Goal: Information Seeking & Learning: Find specific fact

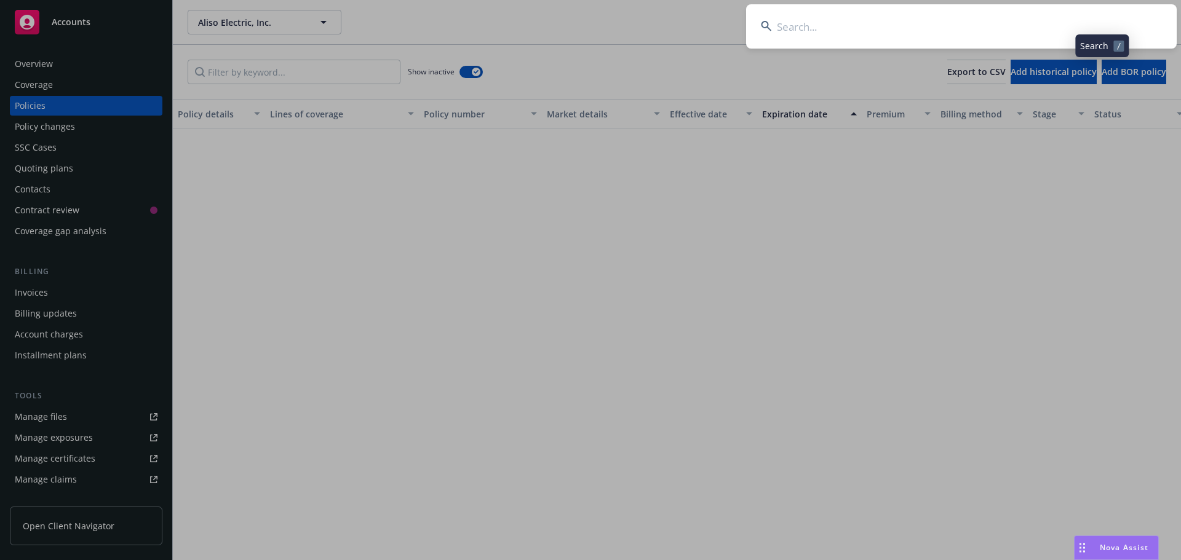
scroll to position [938, 0]
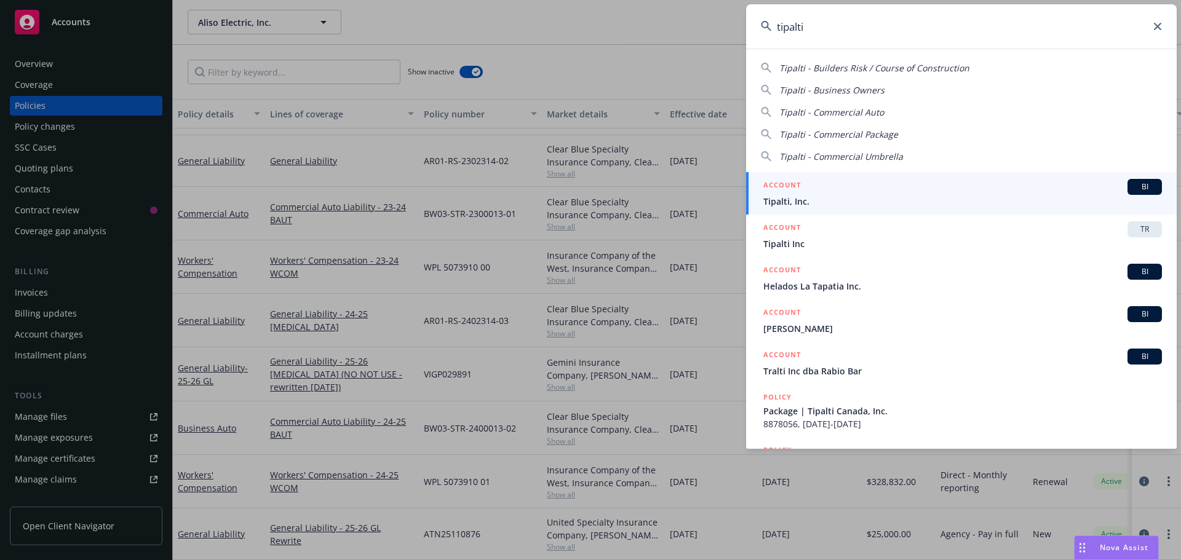
type input "tipalti"
click at [925, 196] on span "Tipalti, Inc." at bounding box center [962, 201] width 399 height 13
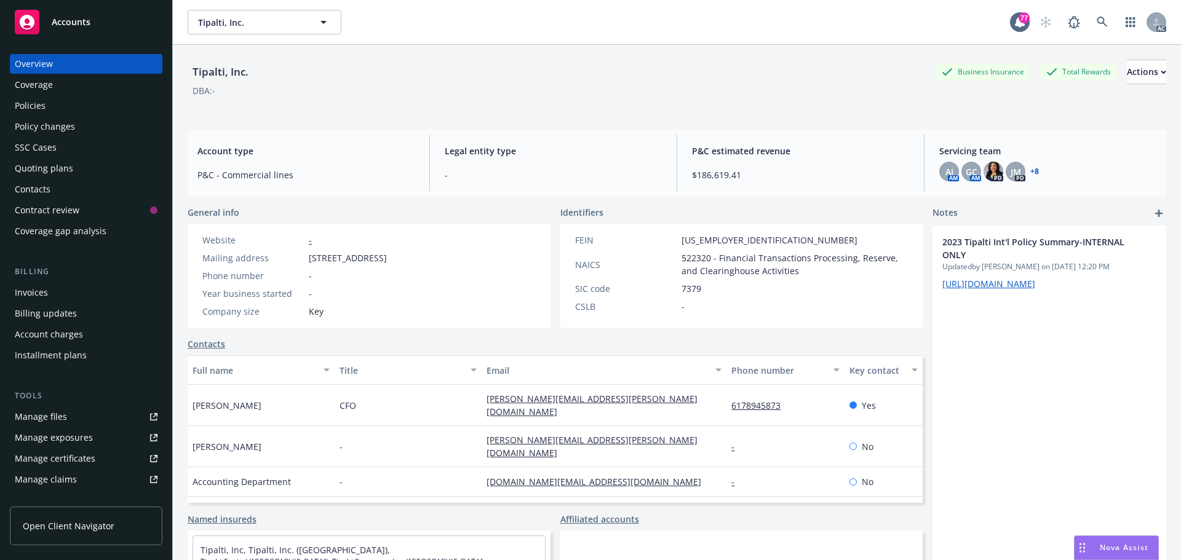
drag, startPoint x: 237, startPoint y: 501, endPoint x: 191, endPoint y: 502, distance: 46.1
click at [191, 502] on div "[PERSON_NAME]" at bounding box center [261, 512] width 147 height 30
copy span "[PERSON_NAME]"
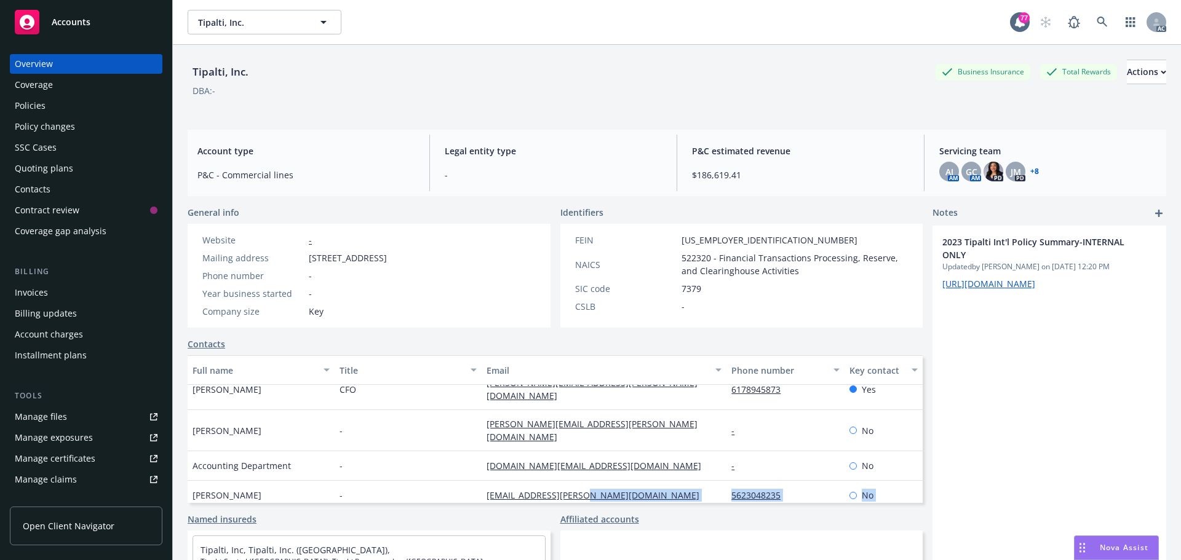
drag, startPoint x: 574, startPoint y: 501, endPoint x: 443, endPoint y: 503, distance: 131.0
click at [450, 506] on div "[PERSON_NAME] CFO [PERSON_NAME][EMAIL_ADDRESS][PERSON_NAME][DOMAIN_NAME] 617894…" at bounding box center [555, 472] width 735 height 207
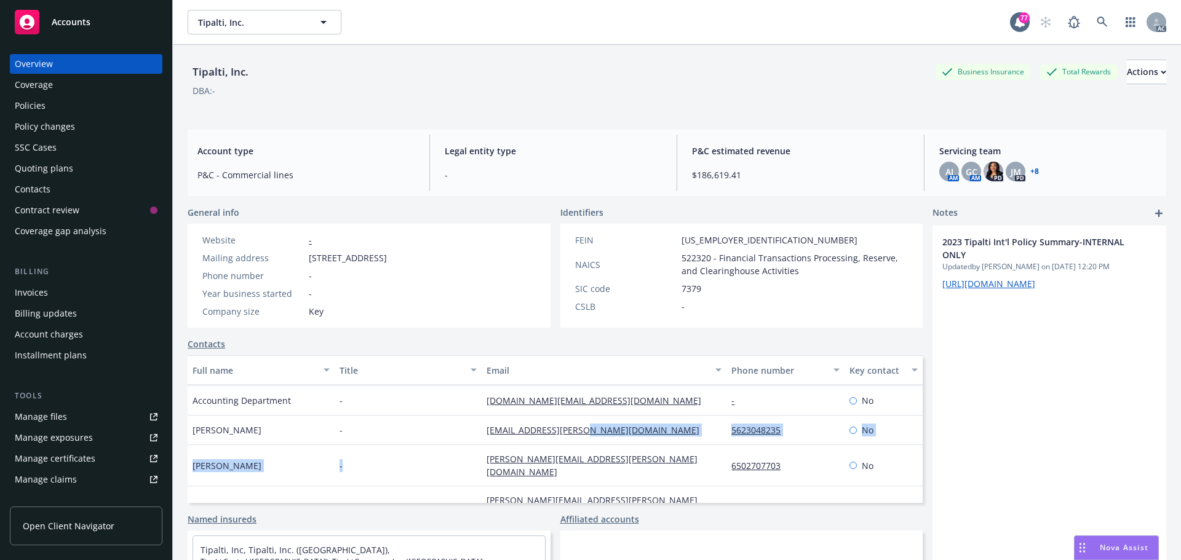
scroll to position [89, 0]
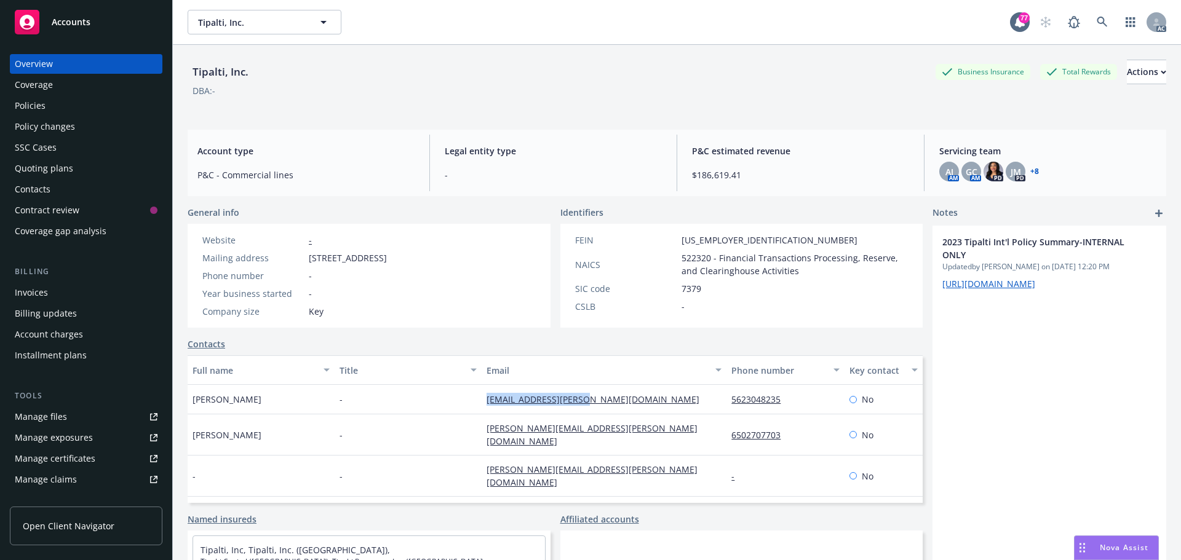
drag, startPoint x: 461, startPoint y: 410, endPoint x: 562, endPoint y: 413, distance: 100.3
click at [584, 415] on div "[PERSON_NAME] - [PERSON_NAME][EMAIL_ADDRESS][DOMAIN_NAME] 5623048235 No" at bounding box center [555, 400] width 735 height 30
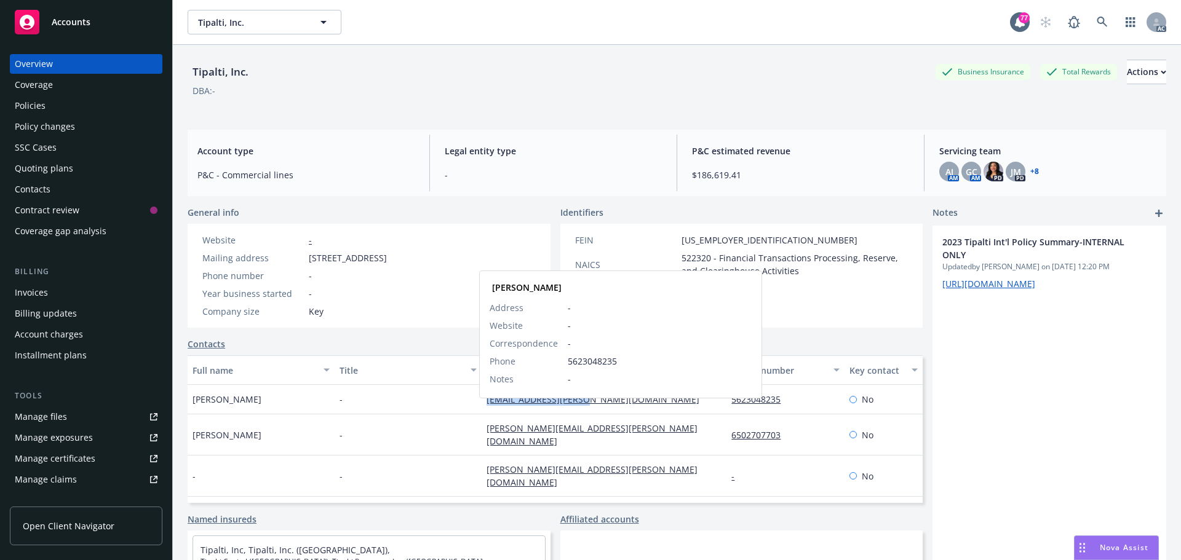
copy div "[EMAIL_ADDRESS][PERSON_NAME][DOMAIN_NAME]"
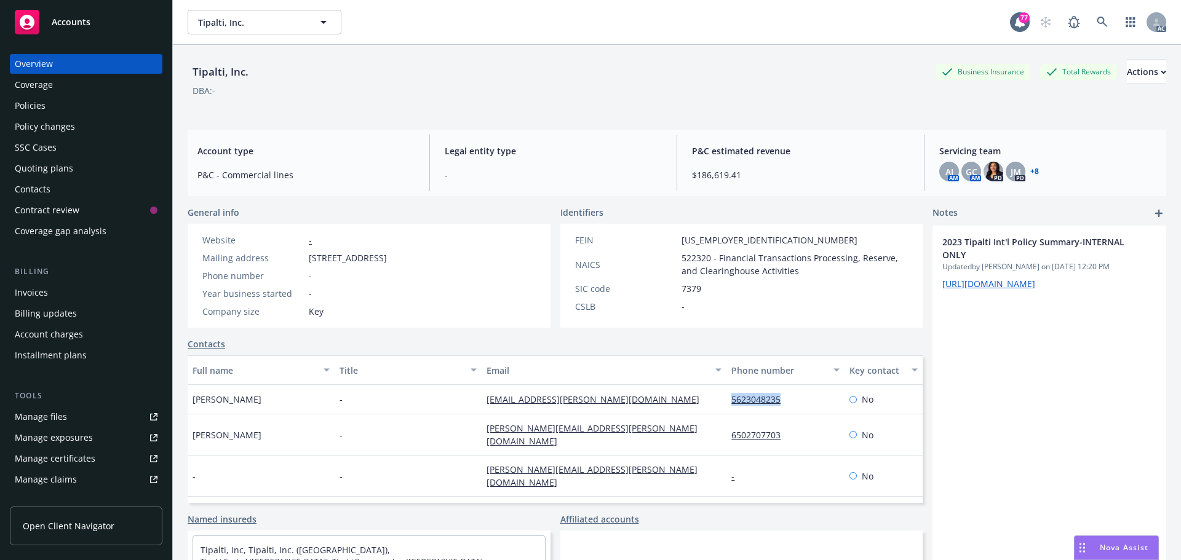
drag, startPoint x: 779, startPoint y: 413, endPoint x: 715, endPoint y: 413, distance: 64.0
click at [726, 413] on div "5623048235" at bounding box center [784, 400] width 117 height 30
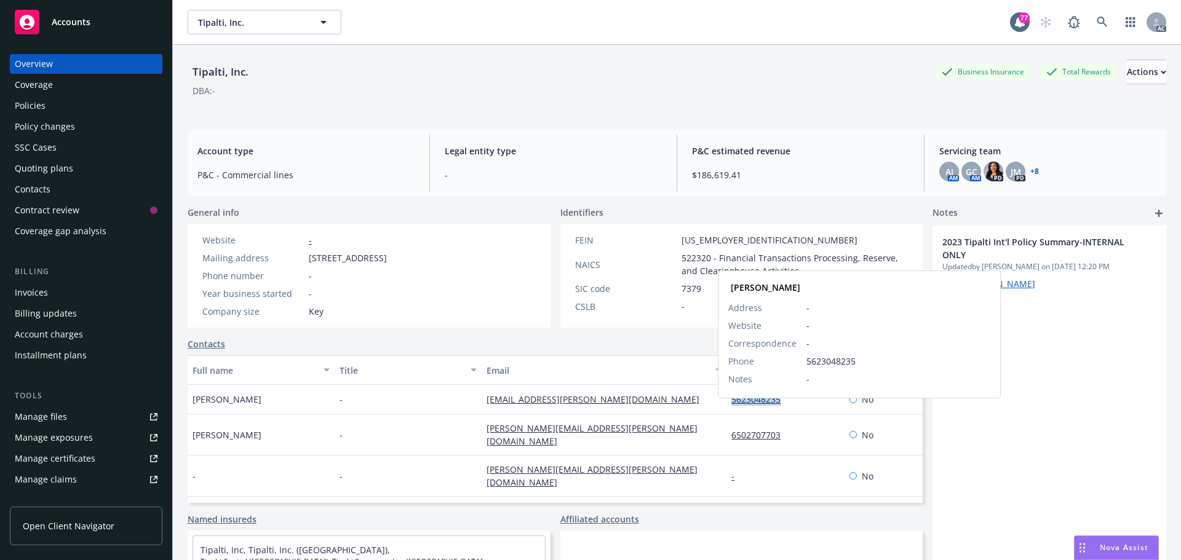
copy link "5623048235"
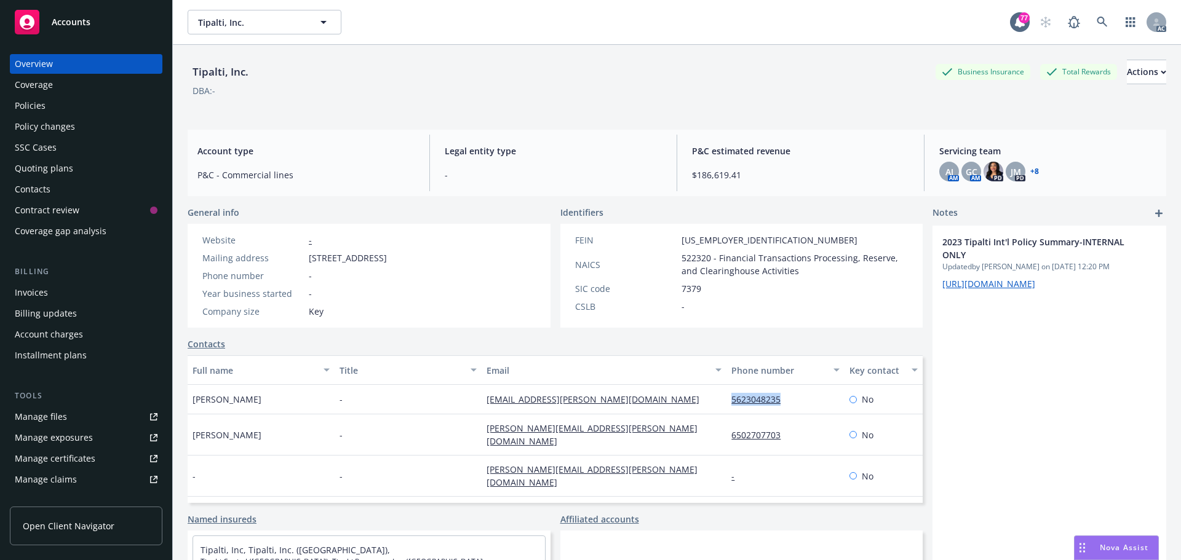
click at [33, 99] on div "Policies" at bounding box center [30, 106] width 31 height 20
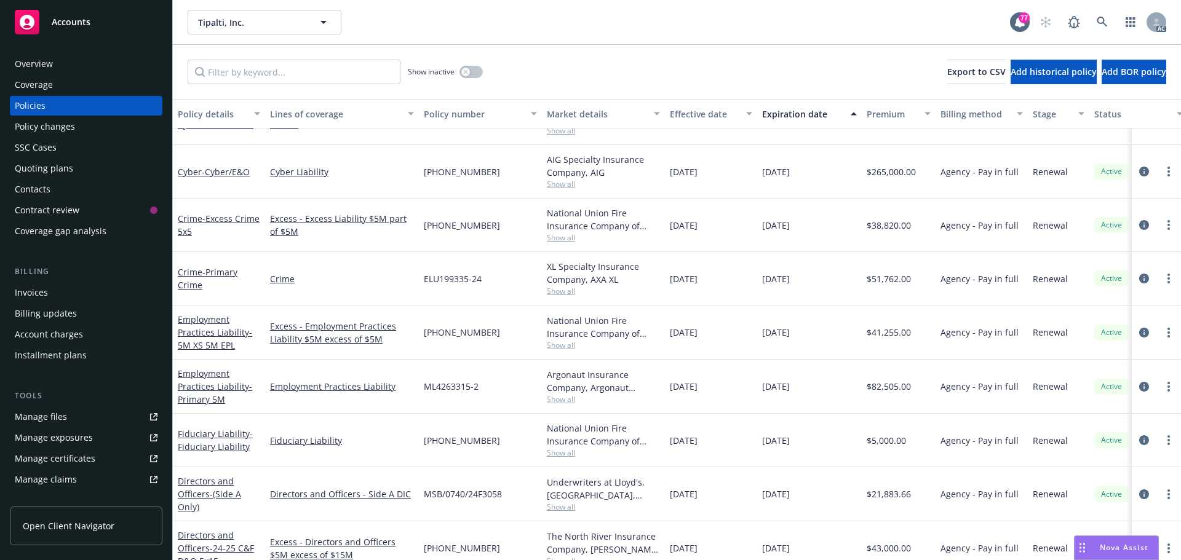
scroll to position [984, 0]
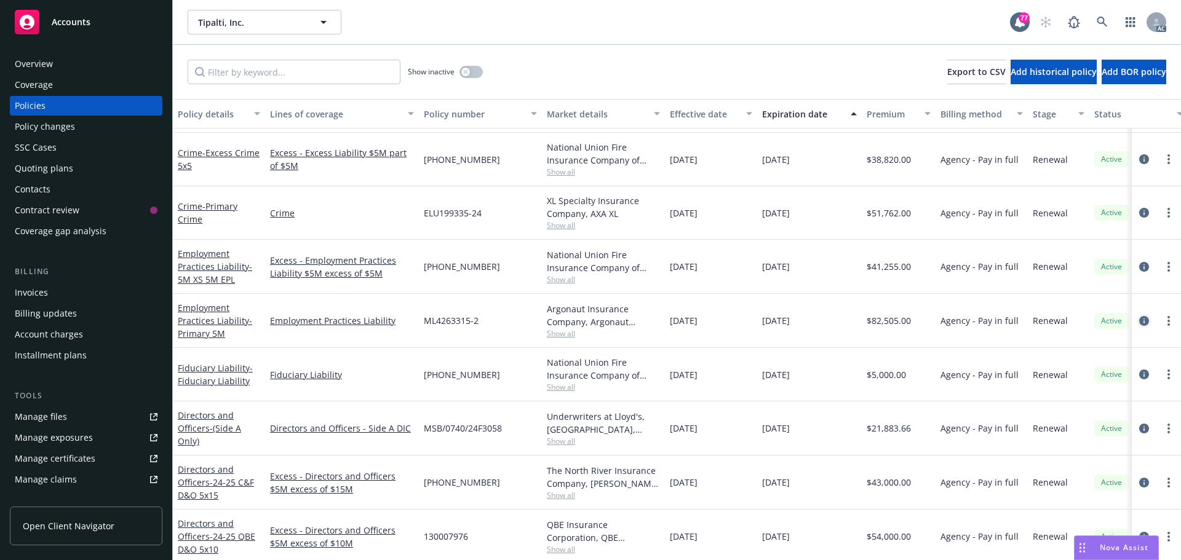
click at [1139, 320] on icon "circleInformation" at bounding box center [1144, 321] width 10 height 10
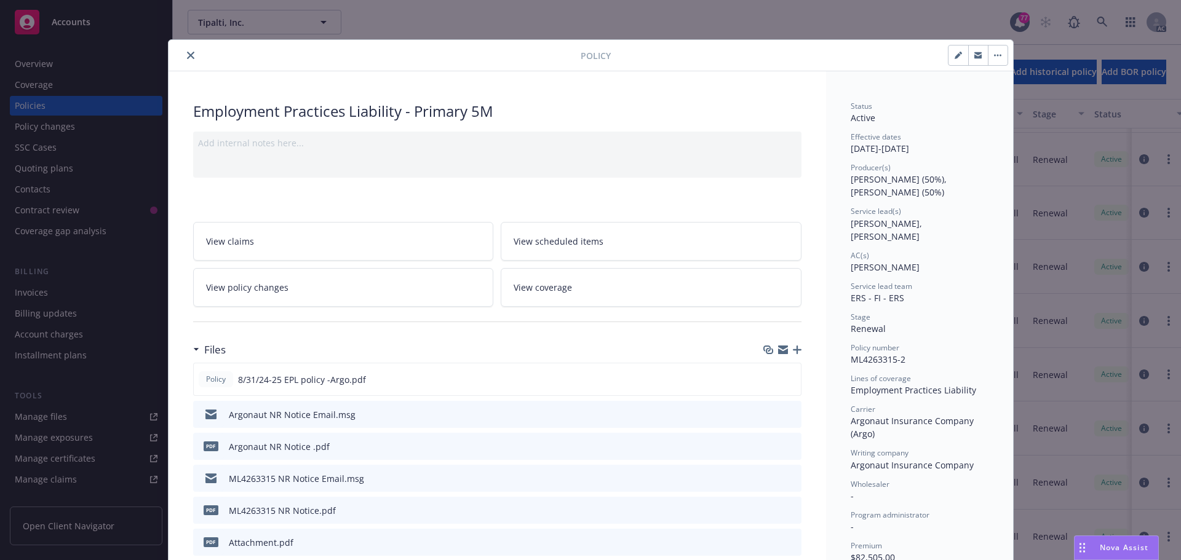
click at [187, 55] on icon "close" at bounding box center [190, 55] width 7 height 7
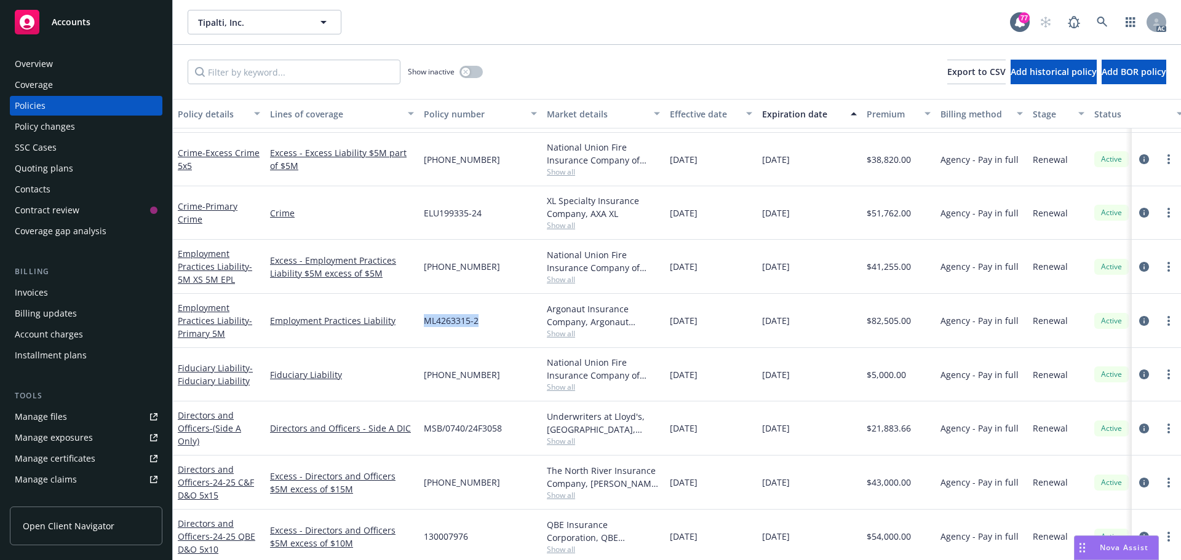
drag, startPoint x: 485, startPoint y: 320, endPoint x: 433, endPoint y: 320, distance: 52.3
click at [424, 322] on div "ML4263315-2" at bounding box center [480, 321] width 123 height 54
copy span "ML4263315-2"
click at [551, 333] on span "Show all" at bounding box center [603, 333] width 113 height 10
click at [568, 331] on span "Show all" at bounding box center [603, 333] width 113 height 10
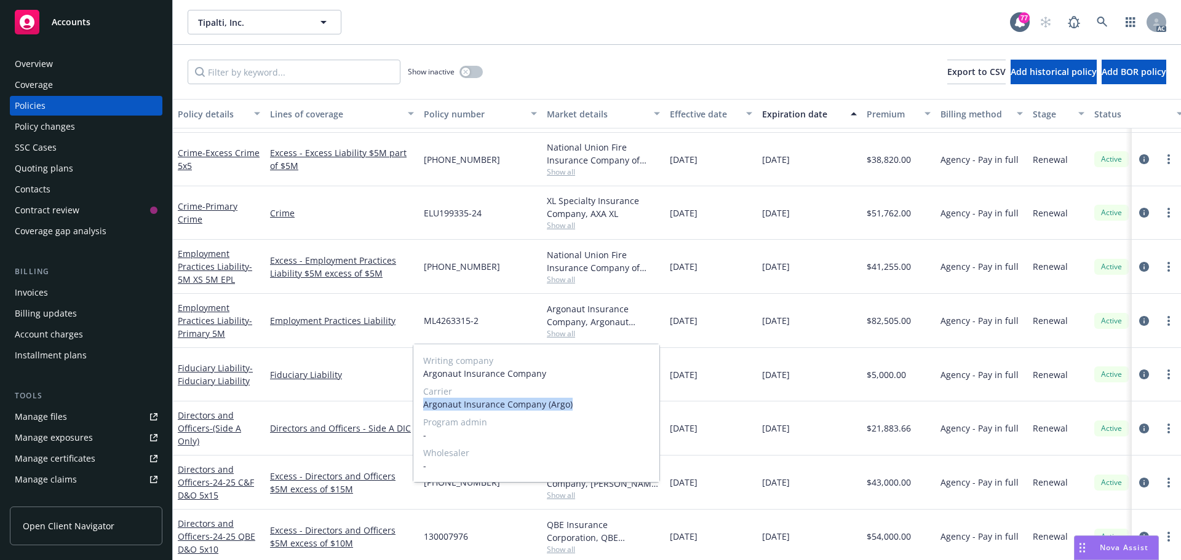
drag, startPoint x: 570, startPoint y: 405, endPoint x: 423, endPoint y: 405, distance: 147.6
click at [423, 405] on div "Writing company Argonaut Insurance Company Carrier Argonaut Insurance Company (…" at bounding box center [536, 413] width 246 height 138
copy span "Argonaut Insurance Company (Argo)"
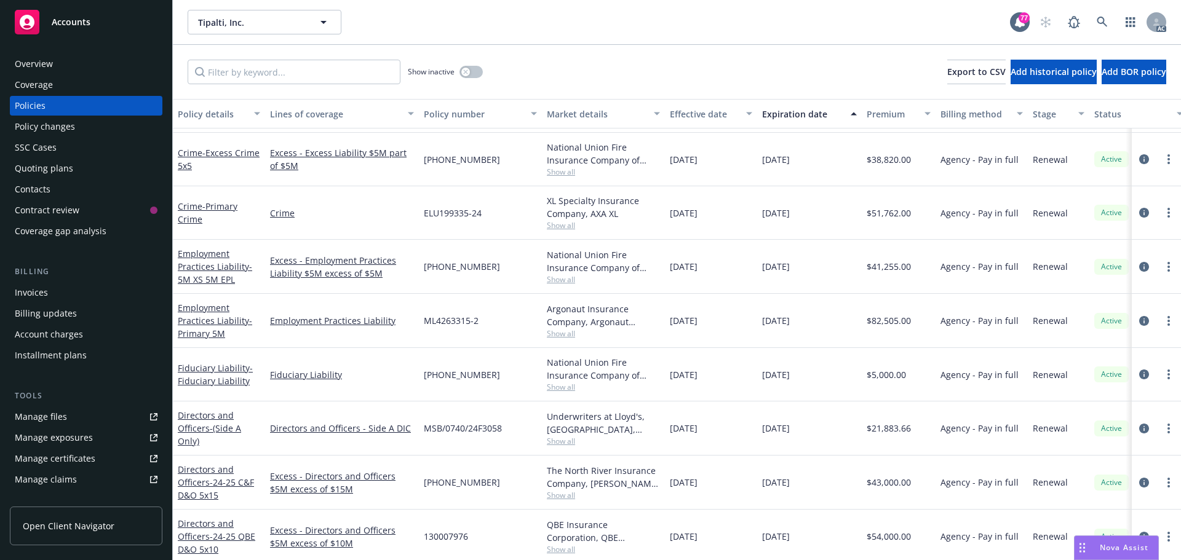
click at [77, 73] on div "Overview" at bounding box center [86, 64] width 143 height 20
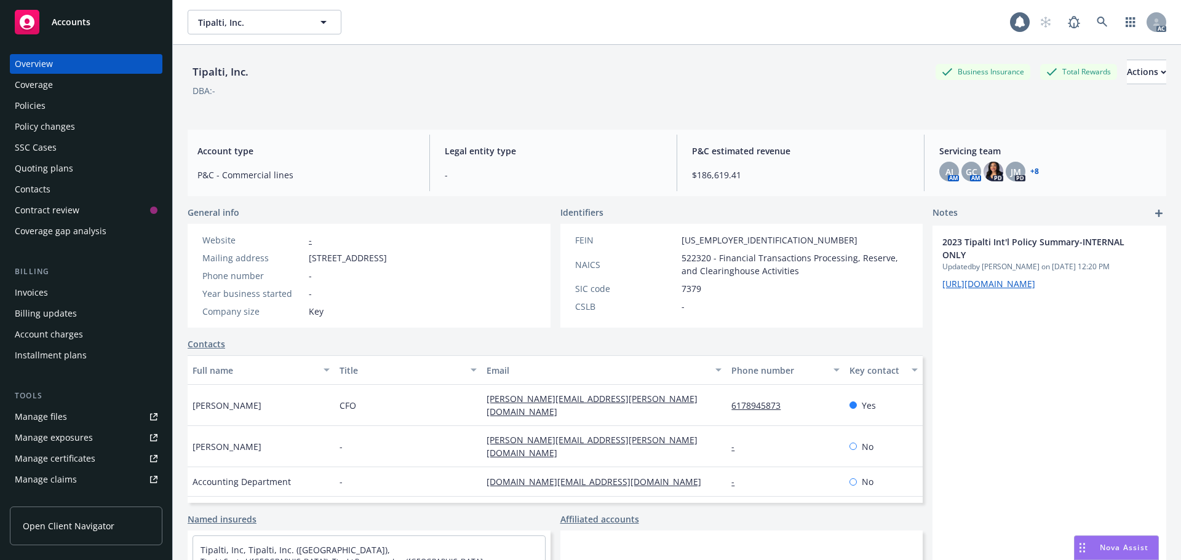
click at [65, 105] on div "Policies" at bounding box center [86, 106] width 143 height 20
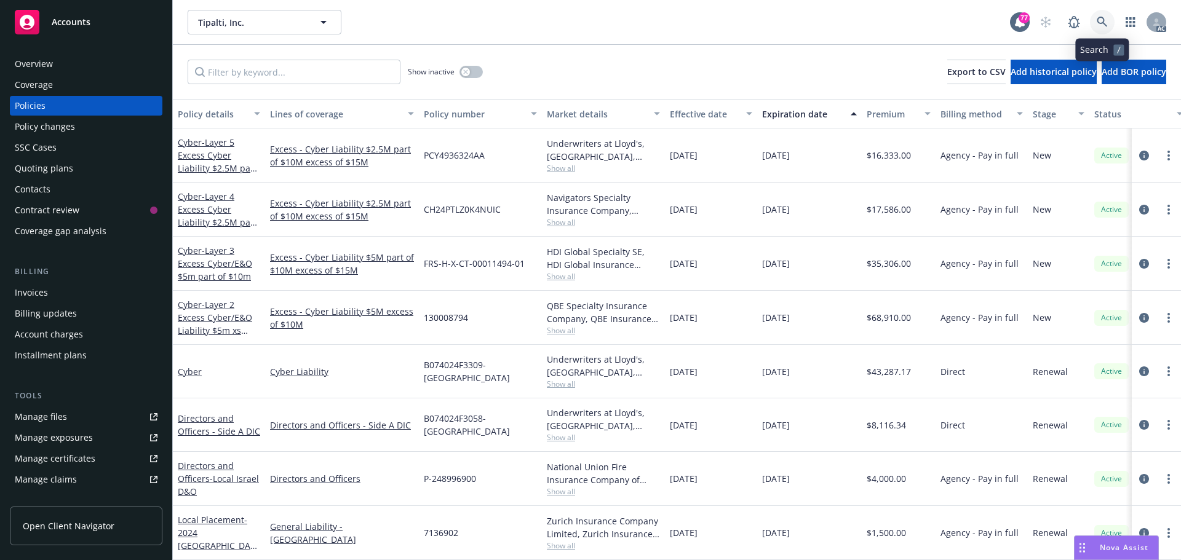
click at [1104, 17] on icon at bounding box center [1102, 22] width 11 height 11
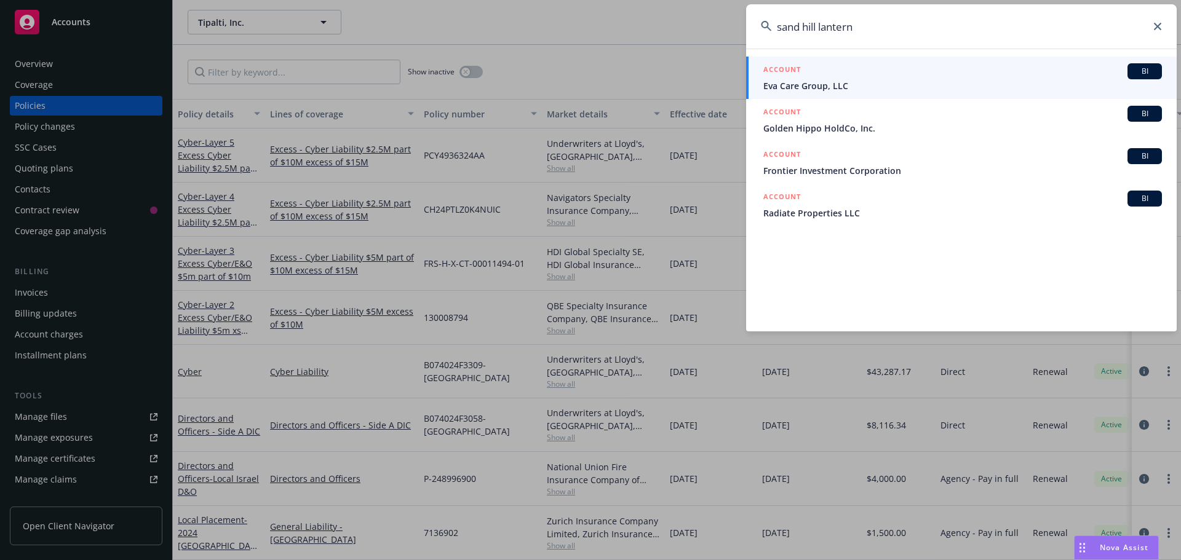
type input "sand hill lantern"
click at [1157, 26] on icon at bounding box center [1157, 26] width 7 height 7
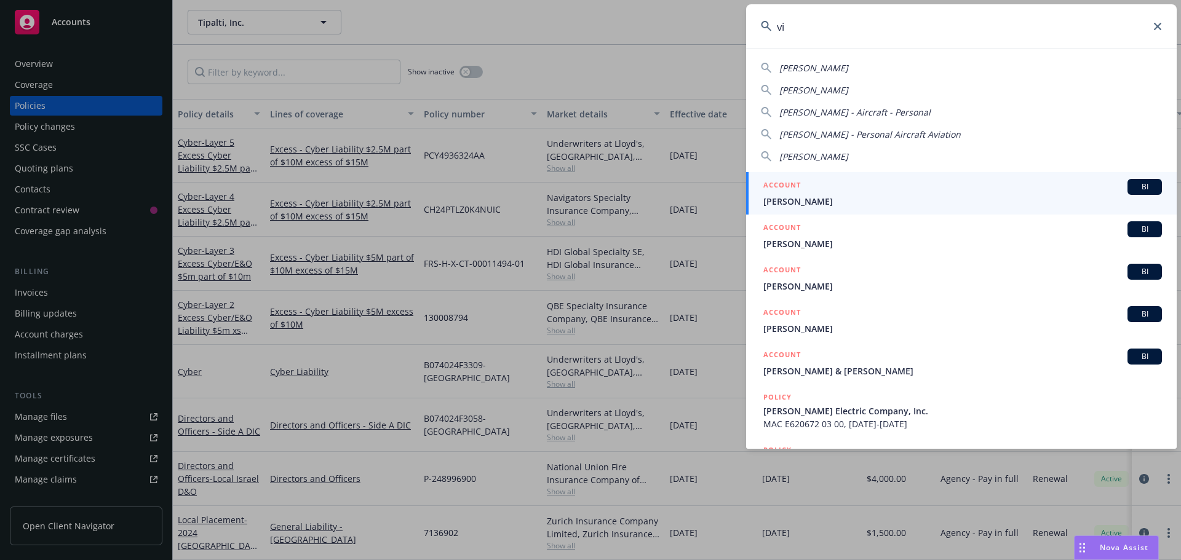
type input "v"
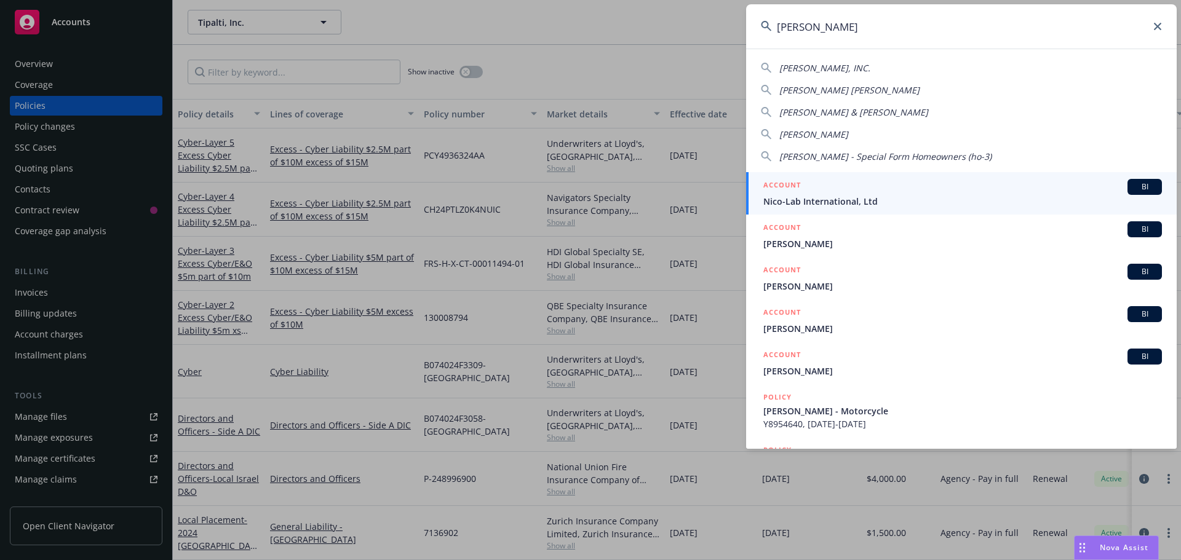
click at [834, 62] on div "[PERSON_NAME], INC." at bounding box center [824, 68] width 91 height 13
type input "[PERSON_NAME], INC."
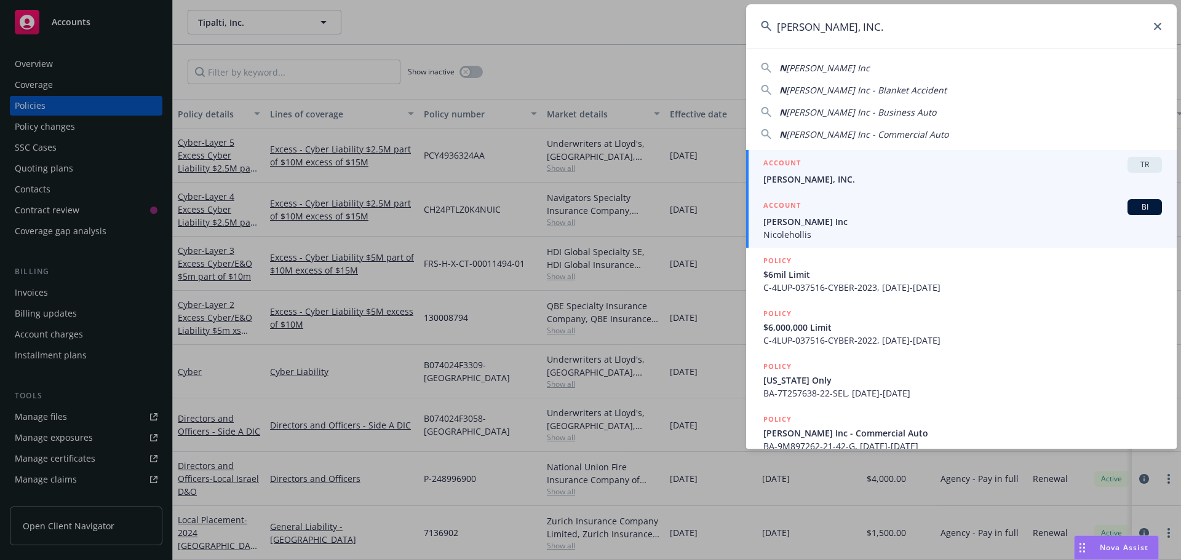
click at [829, 224] on span "[PERSON_NAME] Inc" at bounding box center [962, 221] width 399 height 13
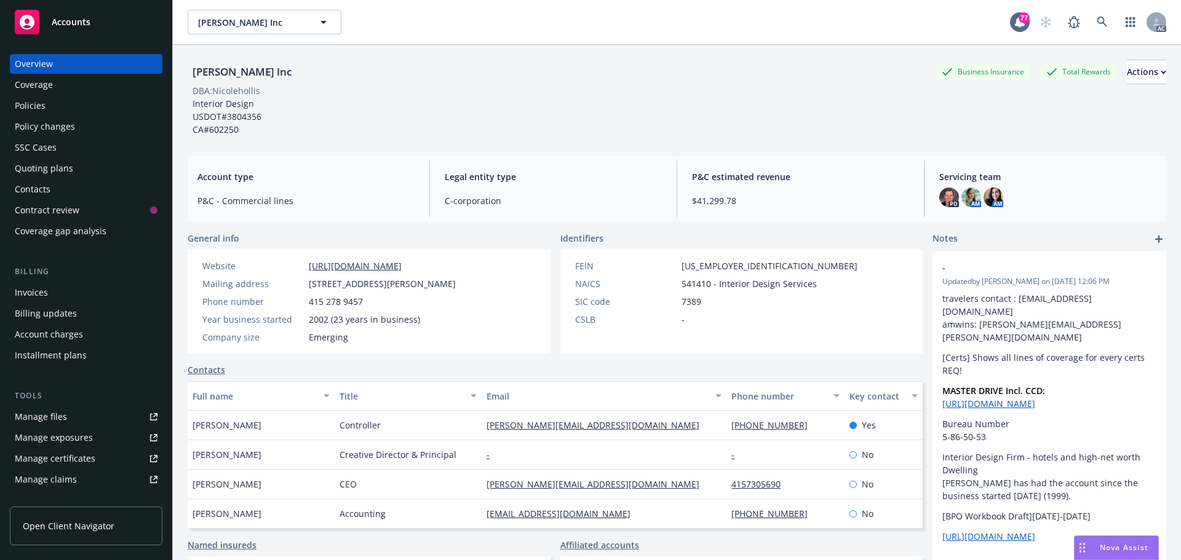
scroll to position [30, 0]
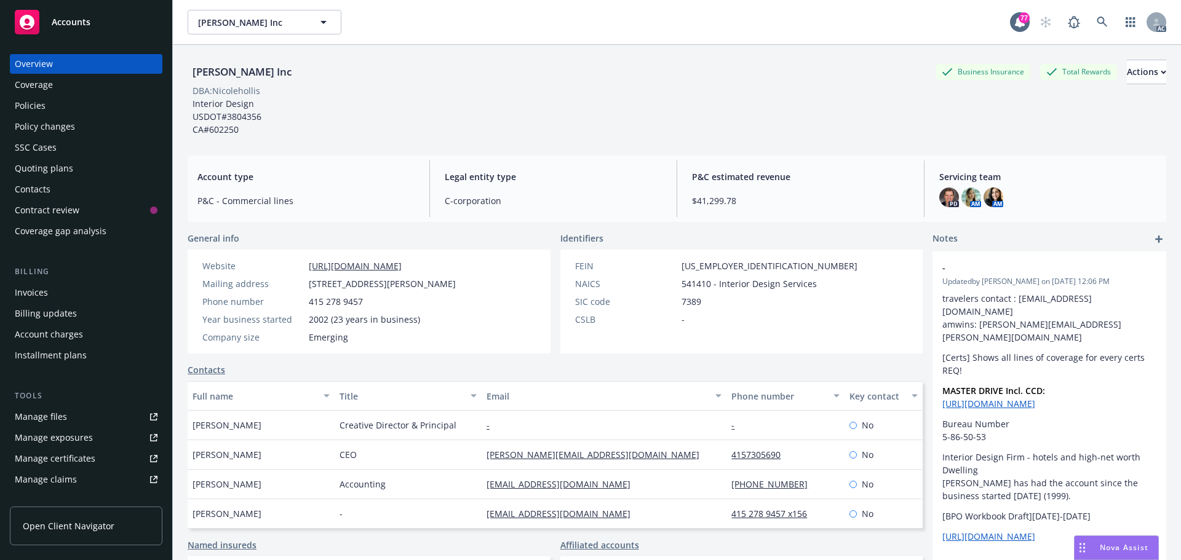
drag, startPoint x: 269, startPoint y: 457, endPoint x: 187, endPoint y: 458, distance: 82.4
click at [187, 458] on div "[PERSON_NAME] Inc Business Insurance Total Rewards Actions DBA: Nicolehollis In…" at bounding box center [677, 325] width 1008 height 560
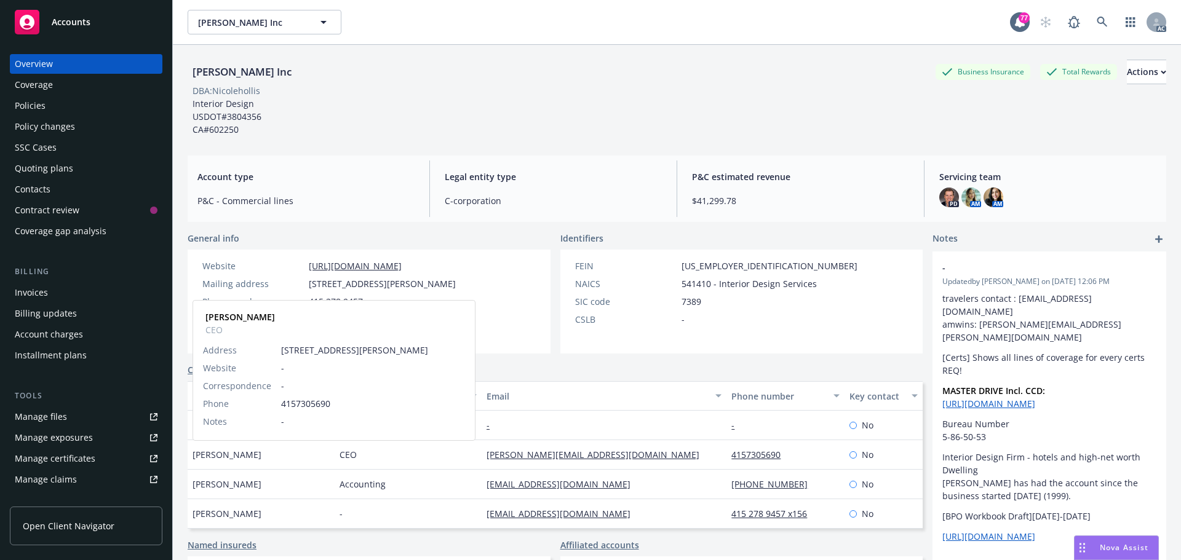
copy span "[PERSON_NAME]"
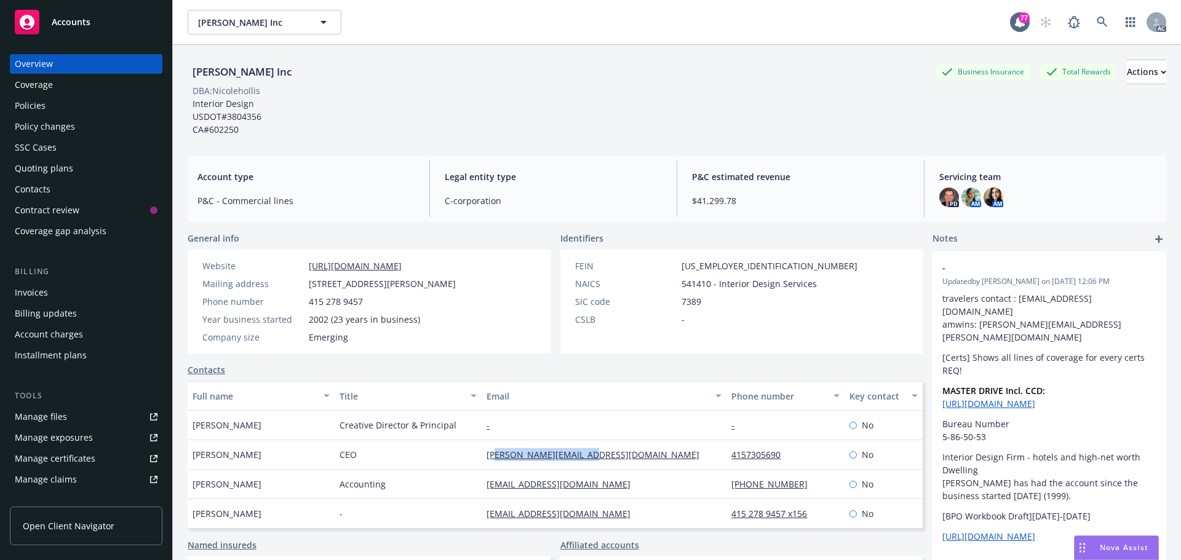
drag, startPoint x: 555, startPoint y: 455, endPoint x: 471, endPoint y: 455, distance: 84.3
click at [482, 455] on div "[PERSON_NAME][EMAIL_ADDRESS][DOMAIN_NAME]" at bounding box center [604, 455] width 245 height 30
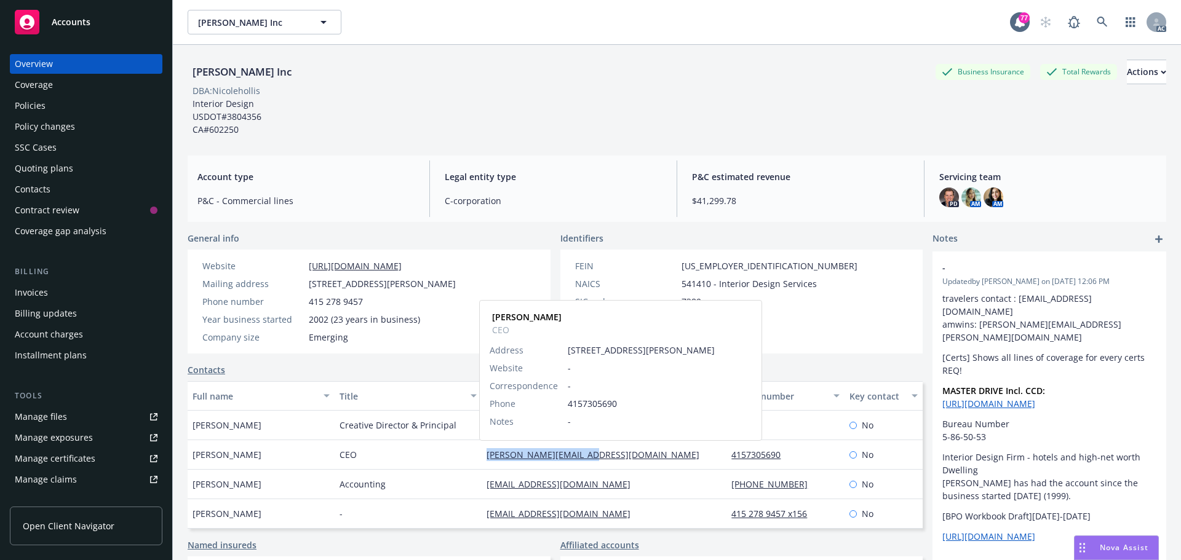
copy link "[PERSON_NAME][EMAIL_ADDRESS][DOMAIN_NAME]"
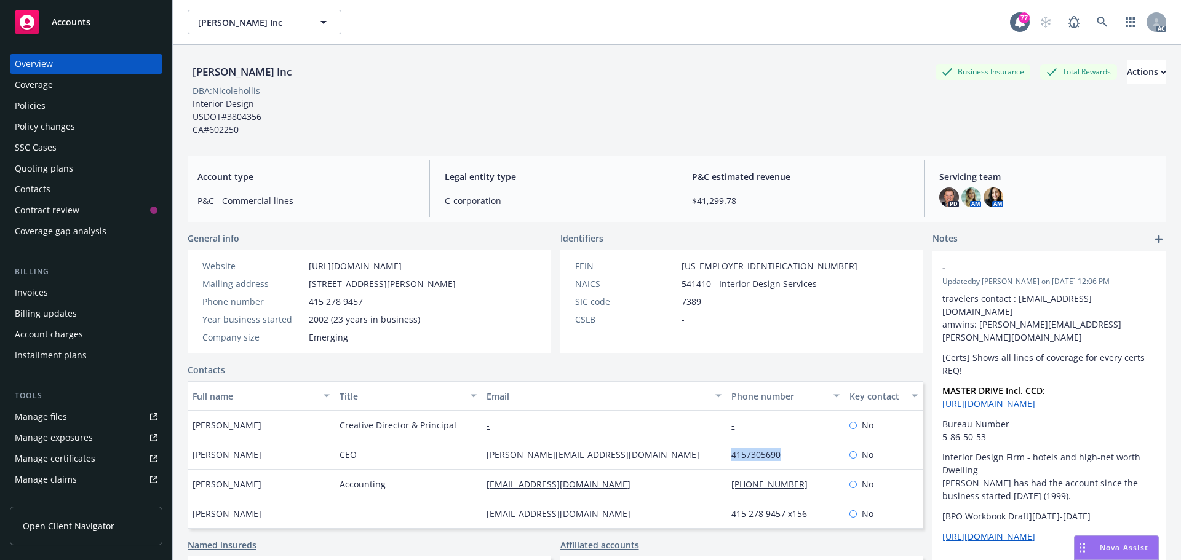
drag, startPoint x: 781, startPoint y: 454, endPoint x: 718, endPoint y: 455, distance: 62.7
click at [726, 455] on div "4157305690" at bounding box center [784, 455] width 117 height 30
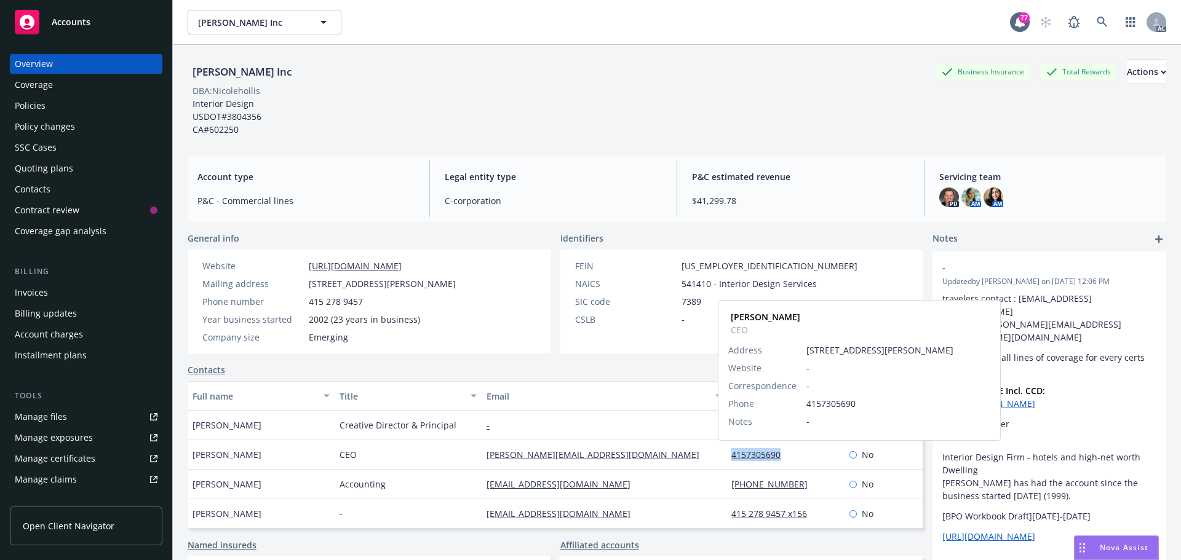
copy link "4157305690"
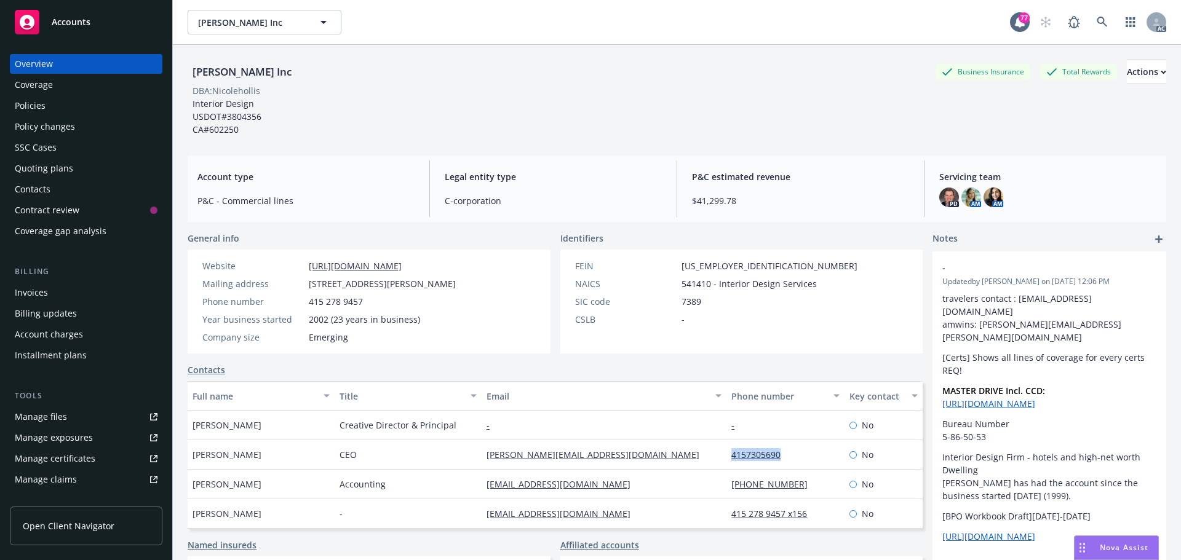
click at [51, 106] on div "Policies" at bounding box center [86, 106] width 143 height 20
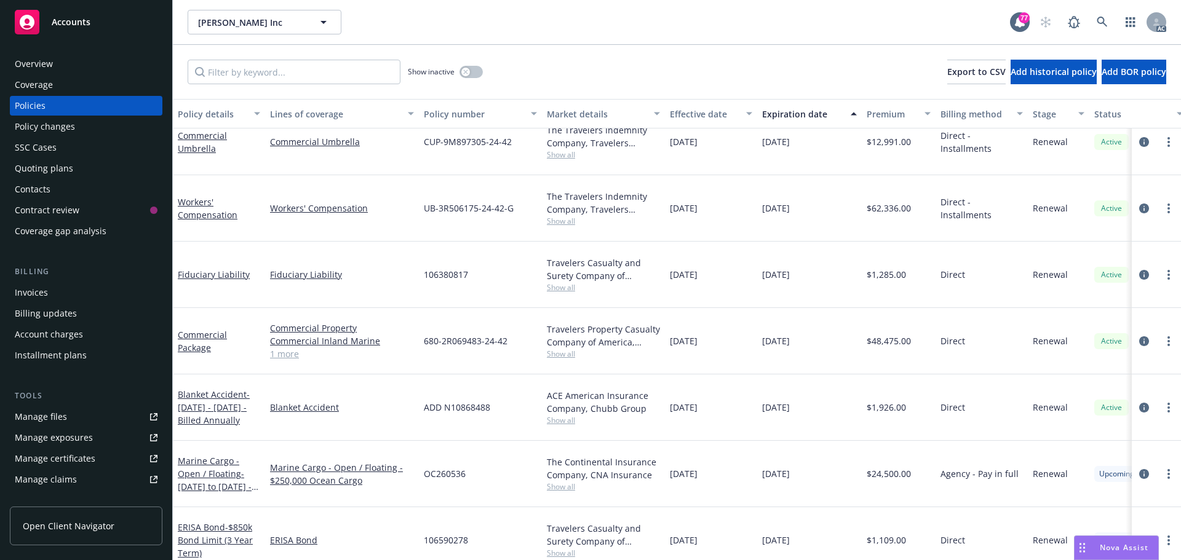
scroll to position [436, 0]
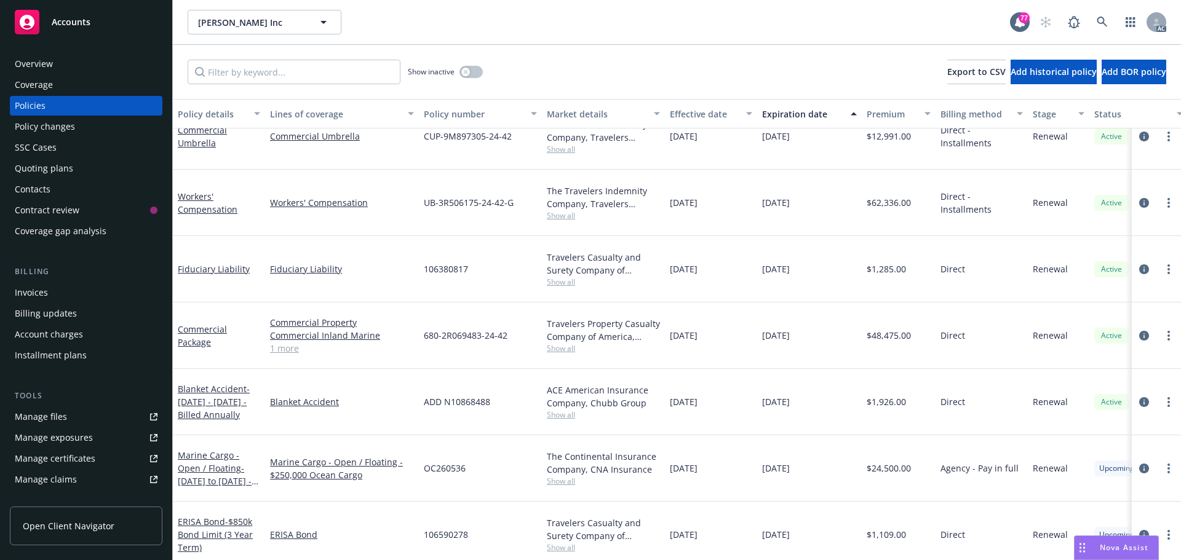
click at [292, 345] on link "1 more" at bounding box center [342, 348] width 144 height 13
drag, startPoint x: 510, startPoint y: 339, endPoint x: 418, endPoint y: 338, distance: 92.3
click at [418, 338] on div "Commercial Package Commercial Property Commercial Inland Marine General Liabili…" at bounding box center [766, 336] width 1187 height 67
click at [478, 335] on span "680-2R069483-24-42" at bounding box center [466, 336] width 84 height 13
drag, startPoint x: 514, startPoint y: 337, endPoint x: 425, endPoint y: 337, distance: 89.2
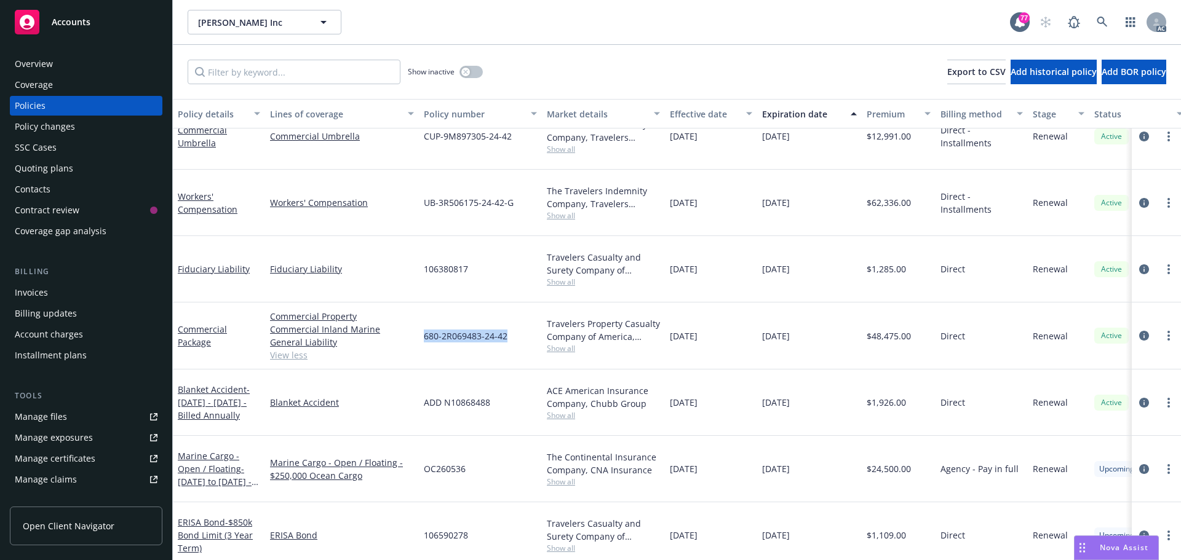
click at [425, 337] on div "680-2R069483-24-42" at bounding box center [480, 336] width 123 height 67
copy span "680-2R069483-24-42"
click at [555, 345] on span "Show all" at bounding box center [603, 348] width 113 height 10
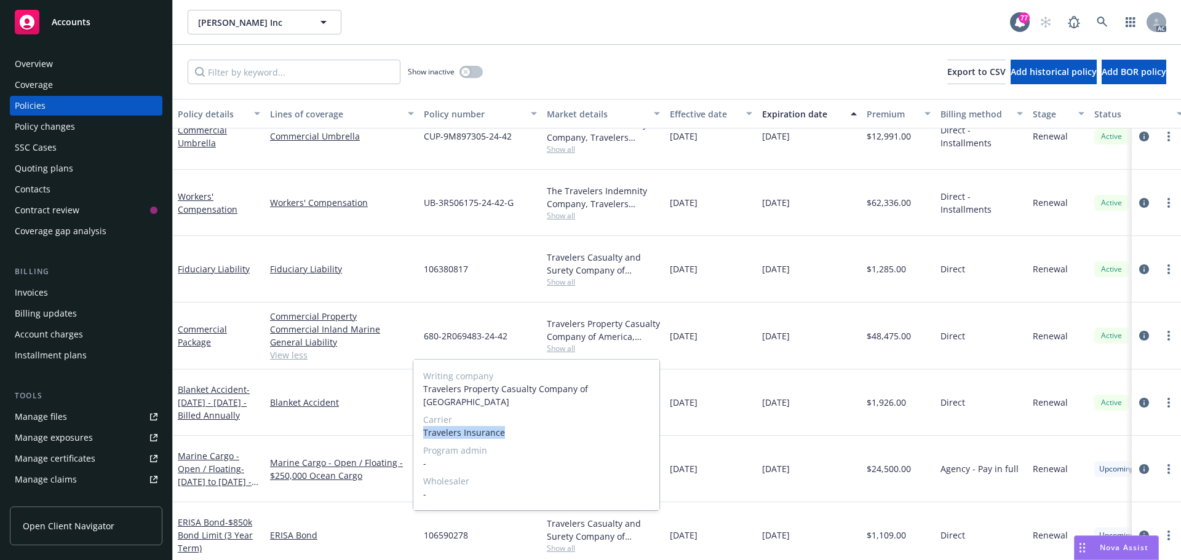
drag, startPoint x: 505, startPoint y: 420, endPoint x: 421, endPoint y: 420, distance: 84.3
click at [421, 420] on div "Writing company Travelers Property Casualty Company of America Carrier Traveler…" at bounding box center [536, 435] width 246 height 151
copy span "Travelers Insurance"
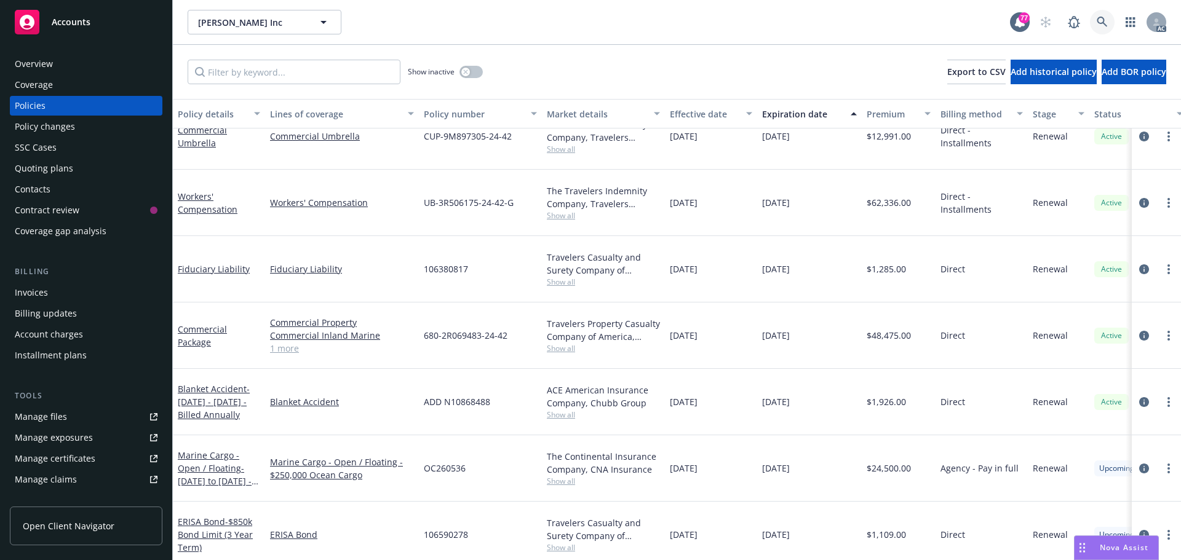
click at [1101, 20] on icon at bounding box center [1102, 22] width 11 height 11
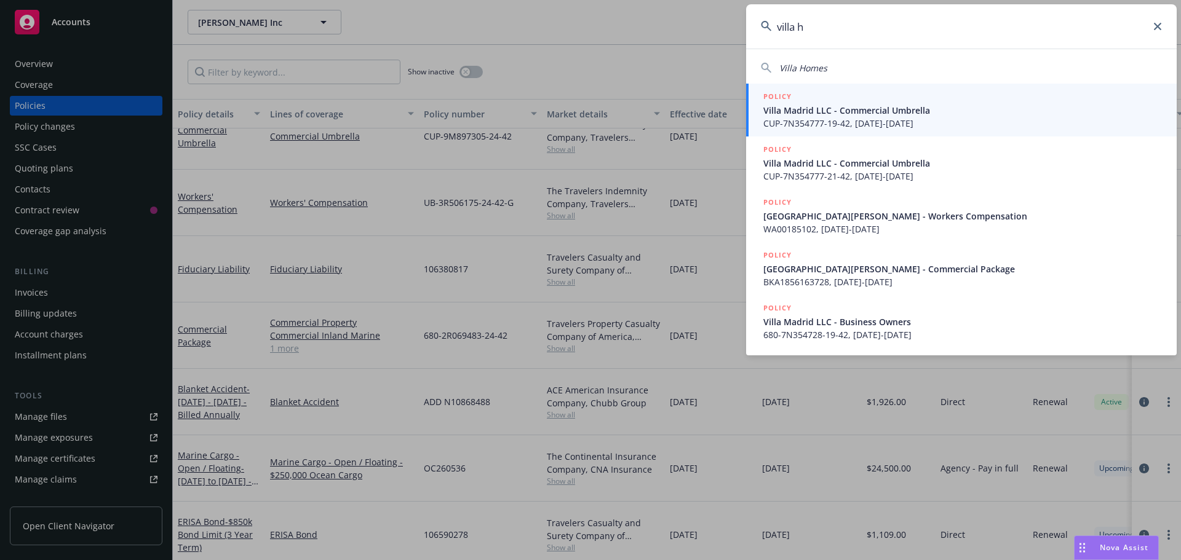
click at [830, 69] on div "Villa Homes" at bounding box center [961, 68] width 401 height 13
type input "Villa Homes"
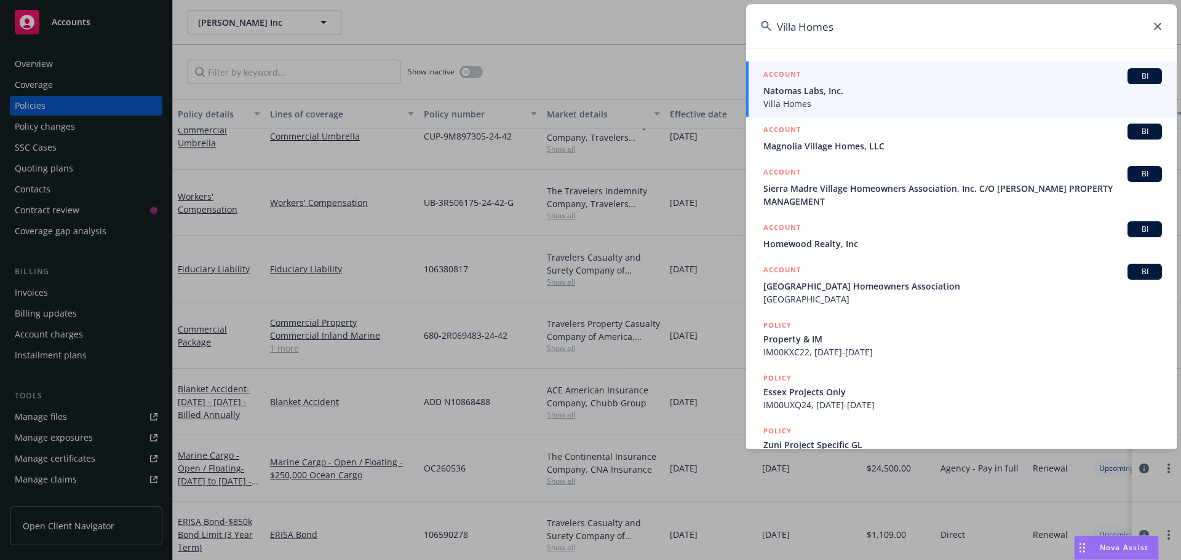
click at [857, 82] on div "ACCOUNT BI" at bounding box center [962, 76] width 399 height 16
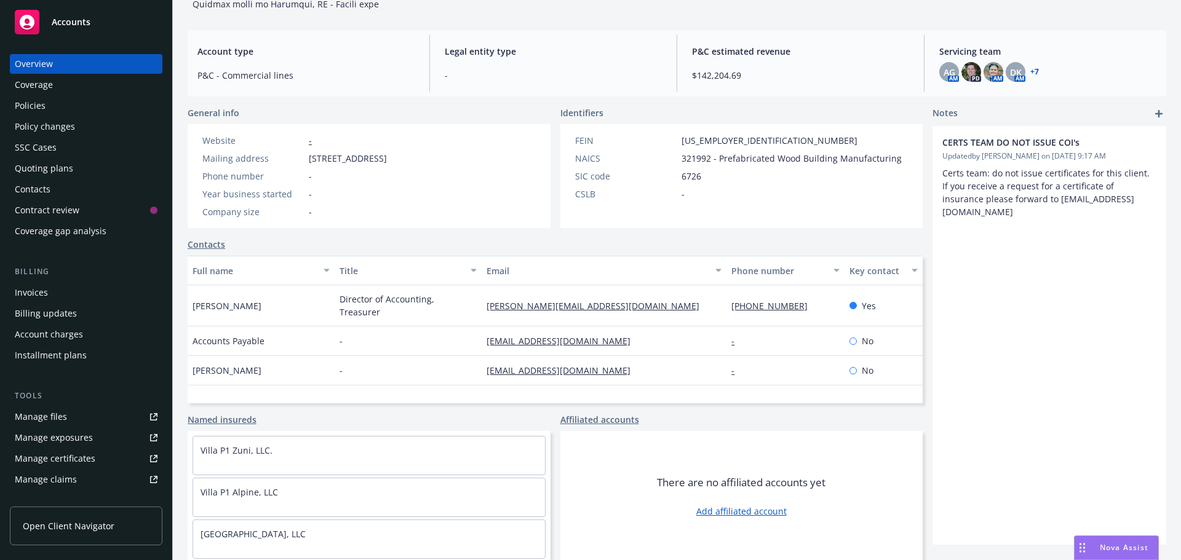
scroll to position [437, 0]
click at [84, 101] on div "Policies" at bounding box center [86, 106] width 143 height 20
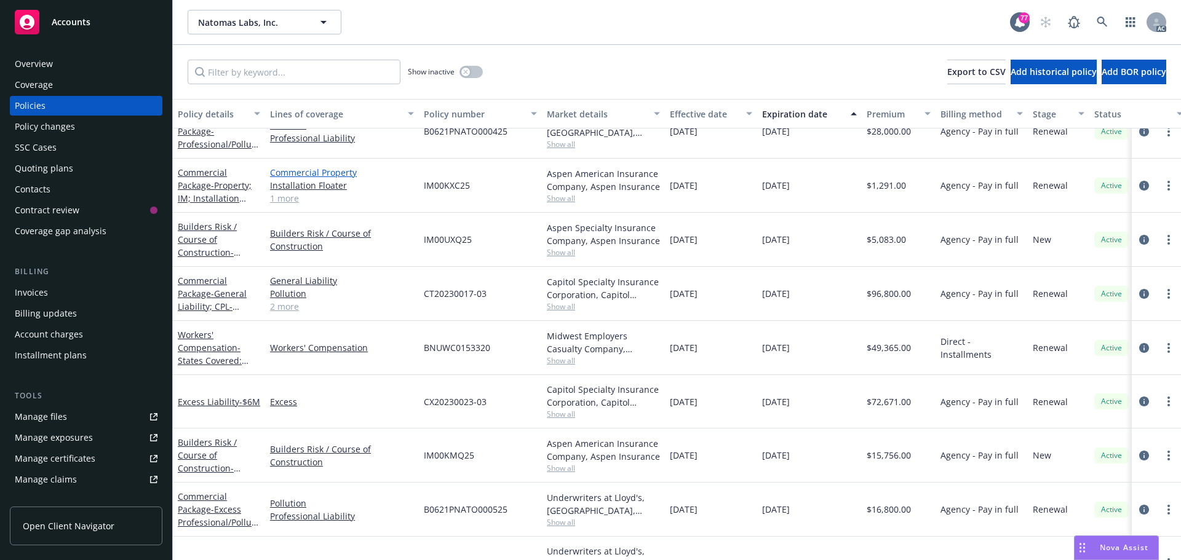
scroll to position [185, 0]
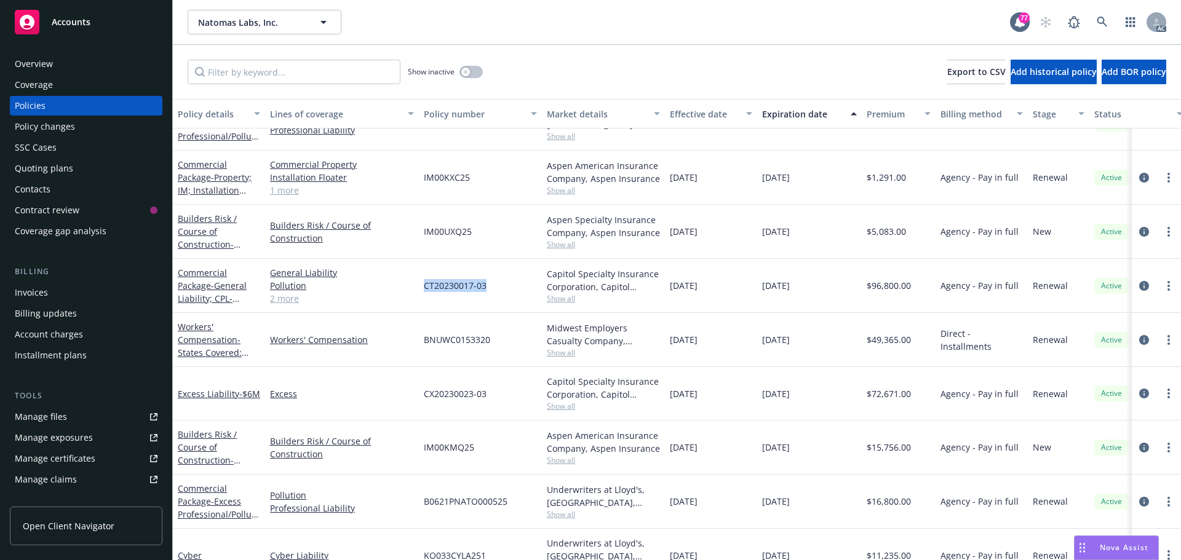
drag, startPoint x: 487, startPoint y: 287, endPoint x: 425, endPoint y: 285, distance: 62.1
click at [423, 286] on div "CT20230017-03" at bounding box center [480, 286] width 123 height 54
click at [550, 296] on span "Show all" at bounding box center [603, 298] width 113 height 10
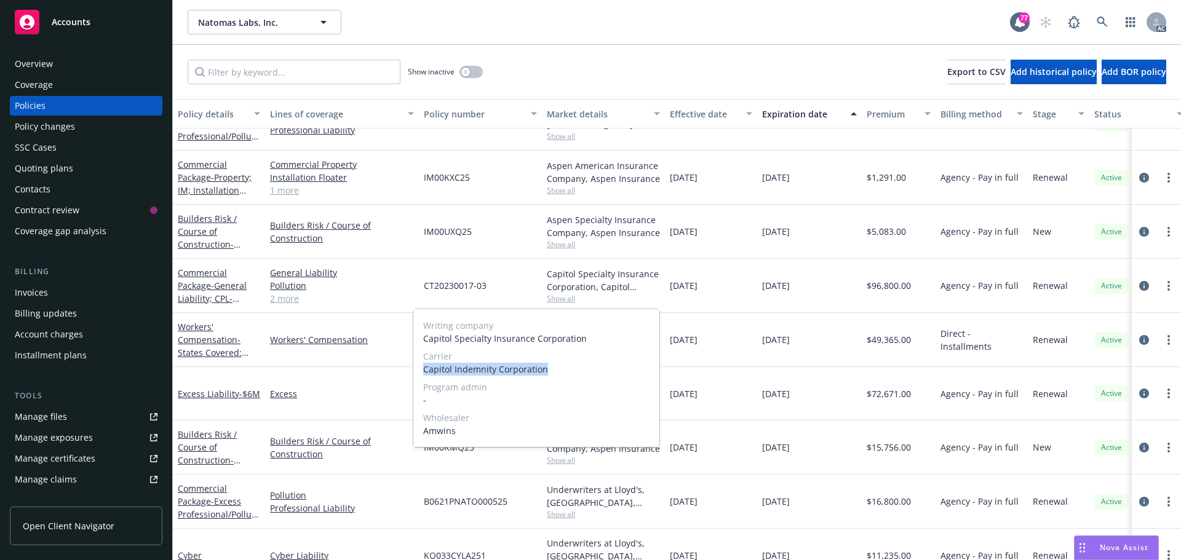
drag, startPoint x: 547, startPoint y: 367, endPoint x: 420, endPoint y: 365, distance: 127.3
click at [420, 365] on div "Writing company Capitol Specialty Insurance Corporation Carrier Capitol Indemni…" at bounding box center [536, 378] width 246 height 138
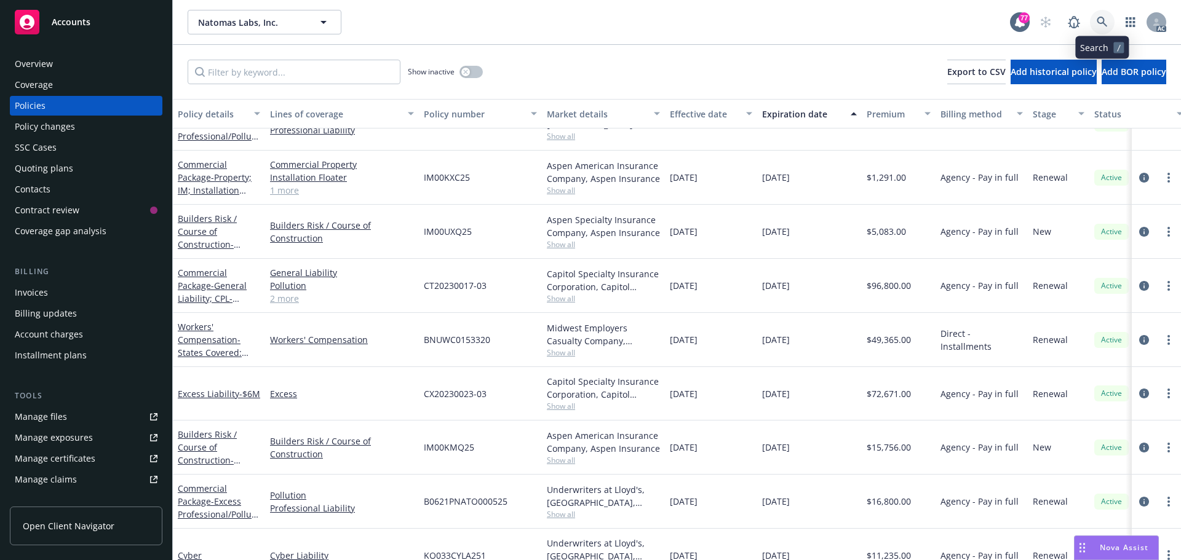
click at [1098, 21] on icon at bounding box center [1102, 22] width 10 height 10
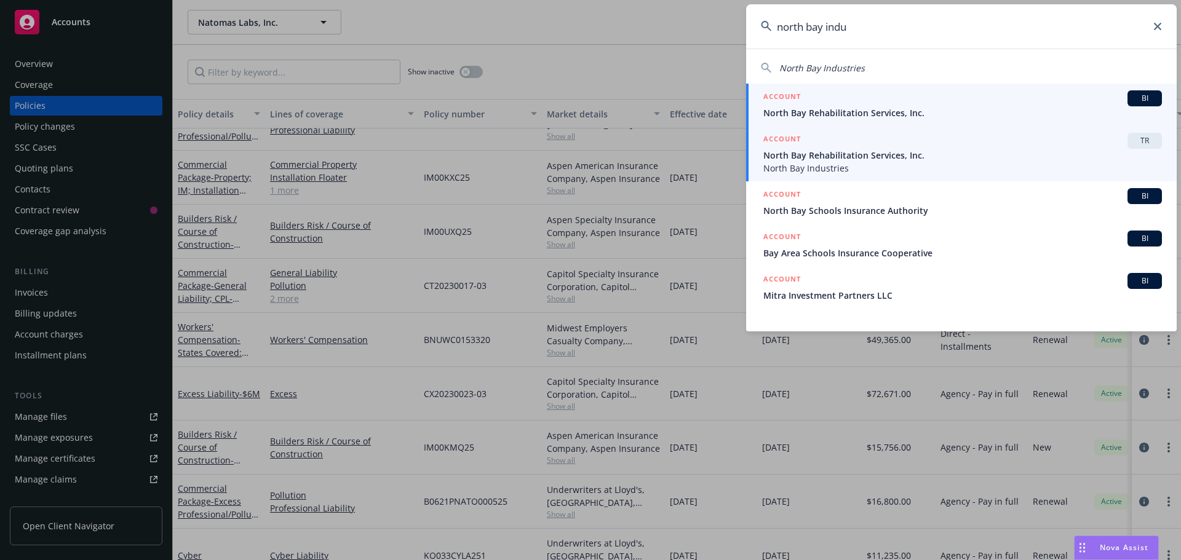
type input "north bay indu"
click at [855, 105] on div "ACCOUNT BI" at bounding box center [962, 98] width 399 height 16
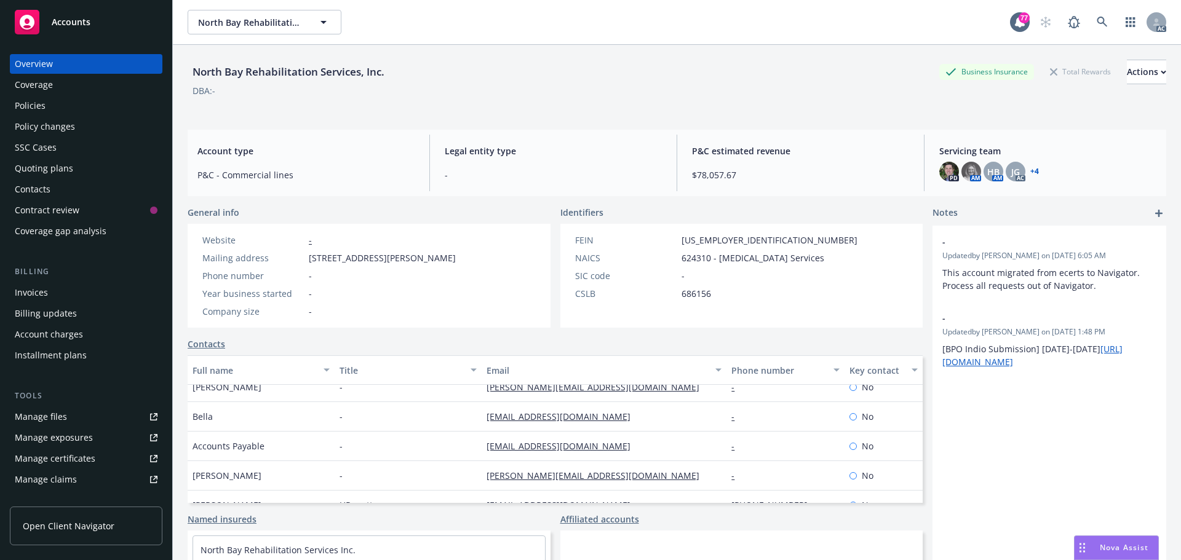
scroll to position [118, 0]
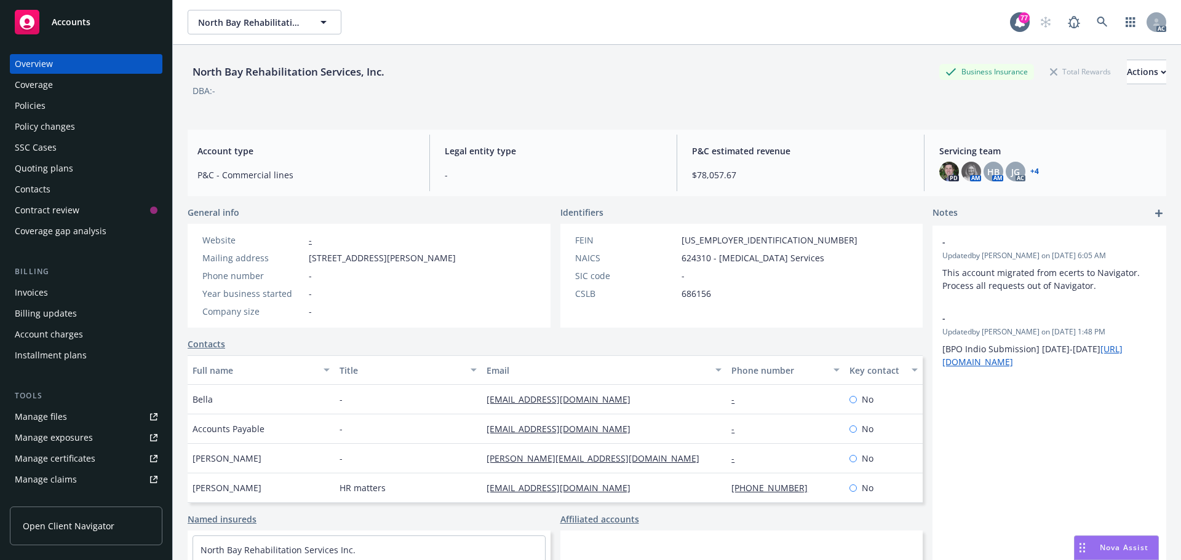
click at [74, 108] on div "Policies" at bounding box center [86, 106] width 143 height 20
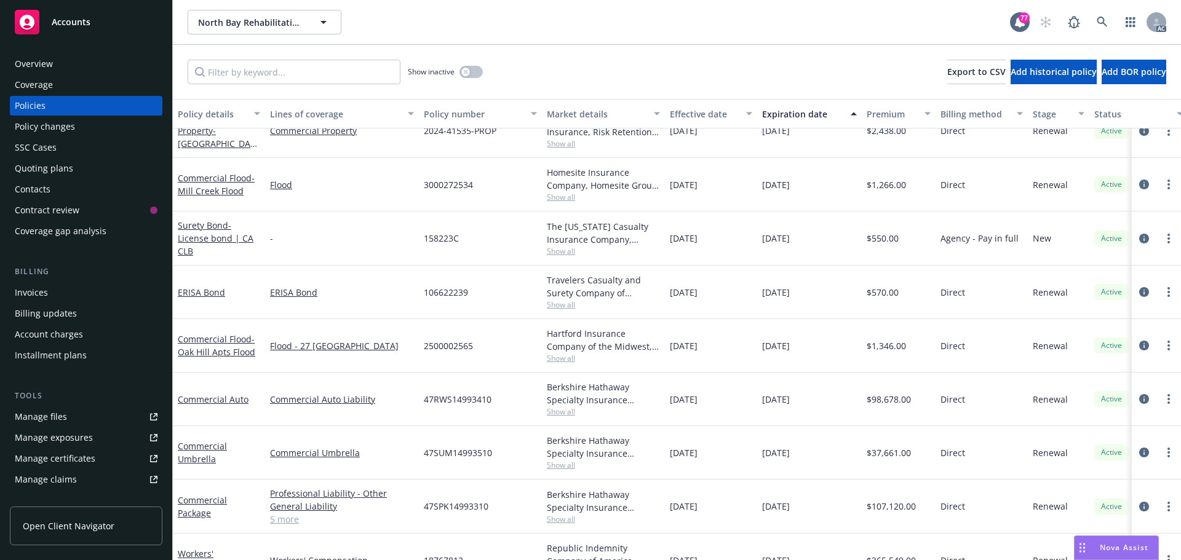
scroll to position [185, 0]
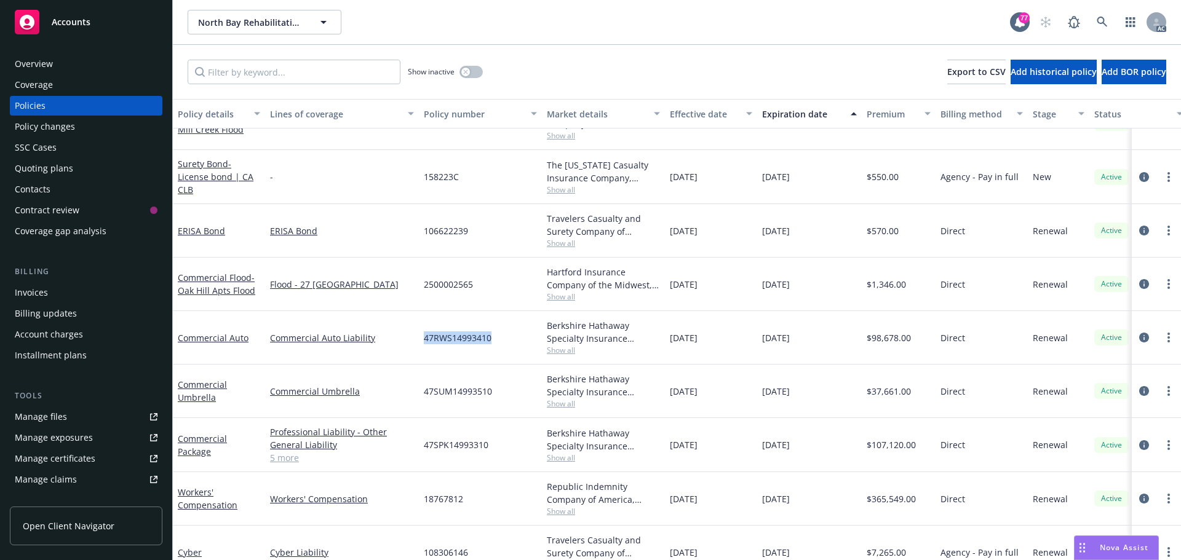
drag, startPoint x: 494, startPoint y: 338, endPoint x: 421, endPoint y: 339, distance: 73.8
click at [421, 339] on div "47RWS14993410" at bounding box center [480, 338] width 123 height 54
click at [566, 351] on span "Show all" at bounding box center [603, 350] width 113 height 10
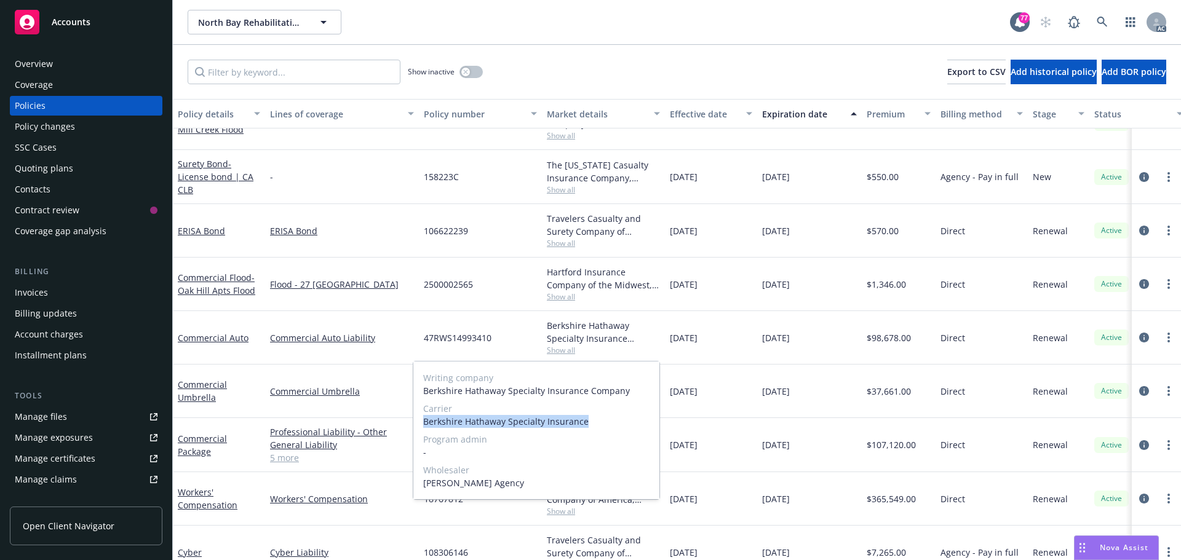
drag, startPoint x: 588, startPoint y: 421, endPoint x: 424, endPoint y: 422, distance: 164.2
click at [424, 422] on span "Berkshire Hathaway Specialty Insurance" at bounding box center [536, 421] width 226 height 13
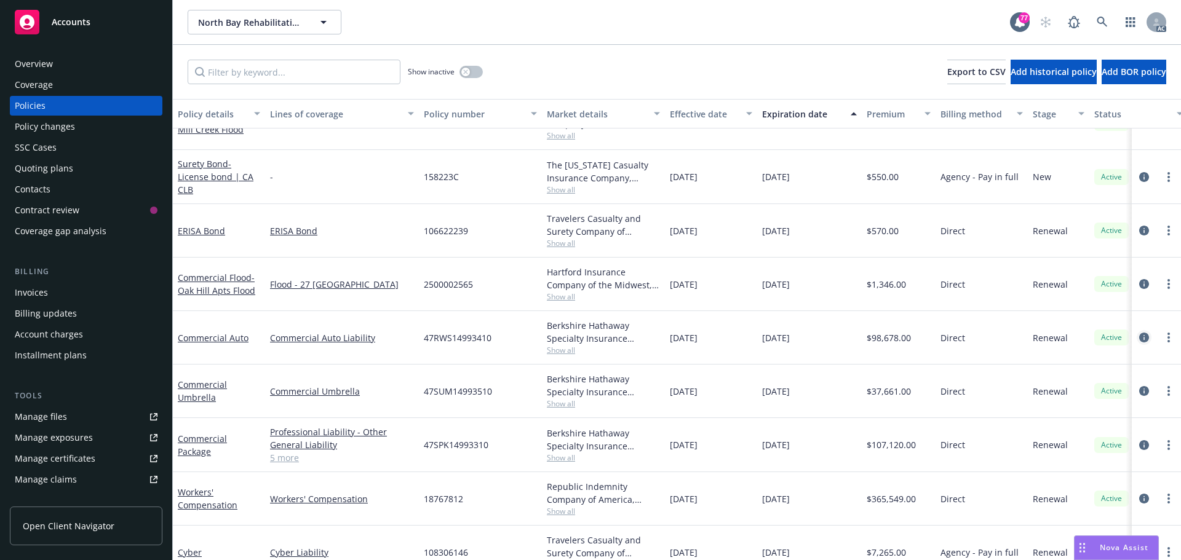
click at [1137, 336] on link "circleInformation" at bounding box center [1144, 337] width 15 height 15
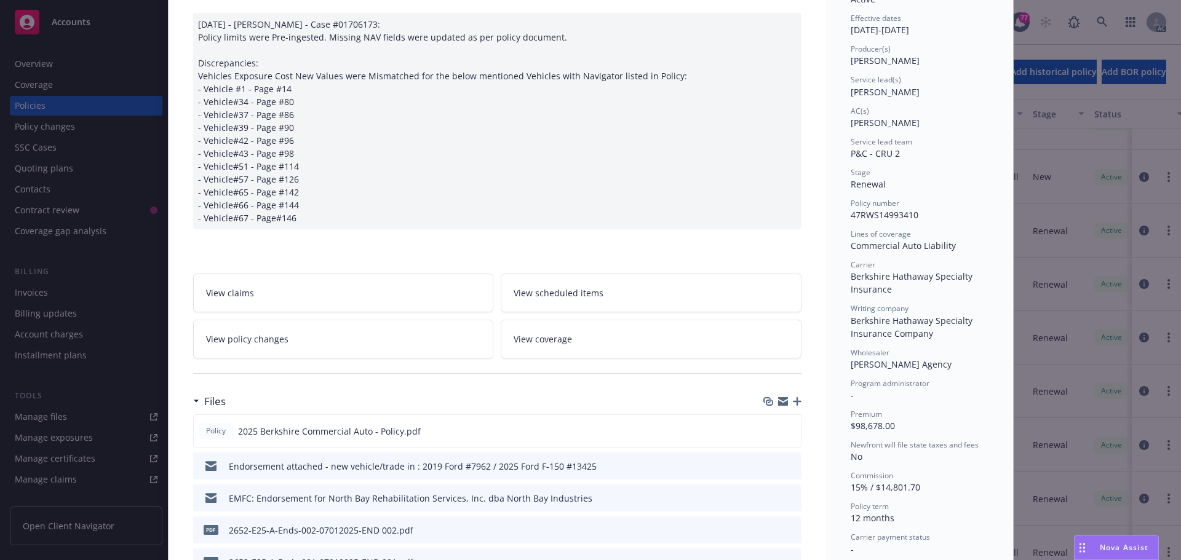
scroll to position [123, 0]
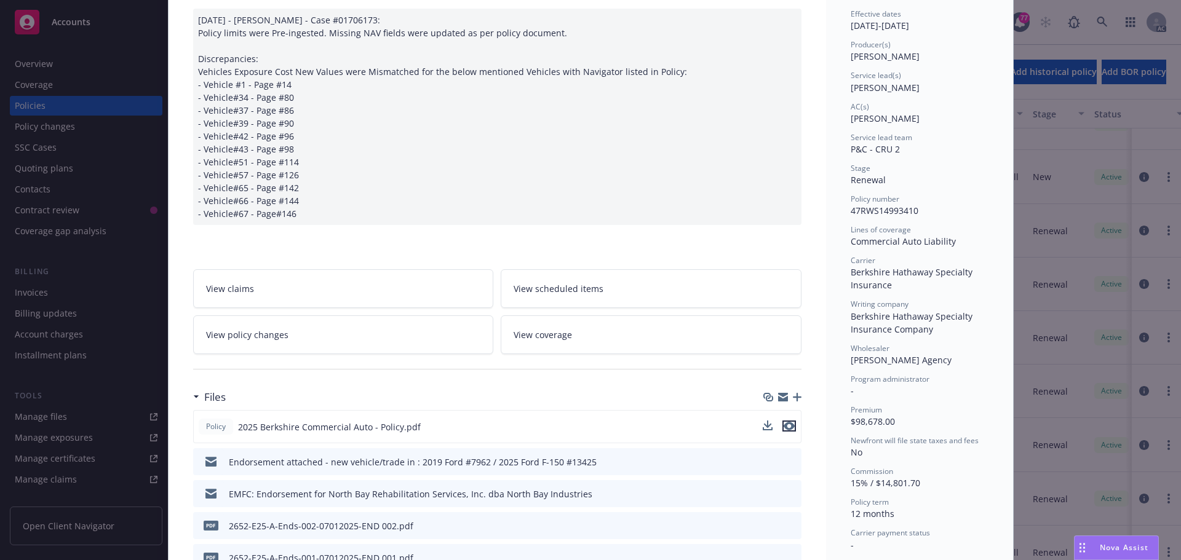
click at [788, 425] on icon "preview file" at bounding box center [789, 426] width 11 height 9
